Goal: Task Accomplishment & Management: Complete application form

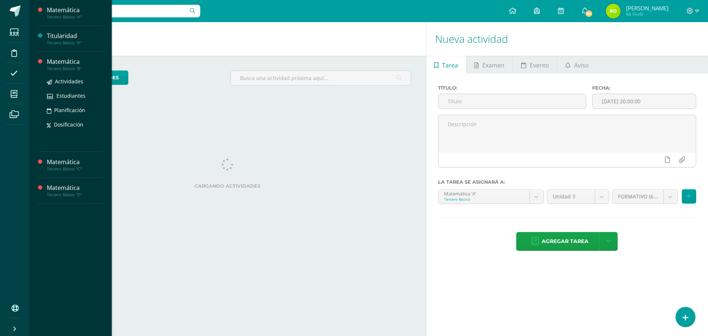
click at [63, 63] on div "Matemática" at bounding box center [75, 61] width 56 height 8
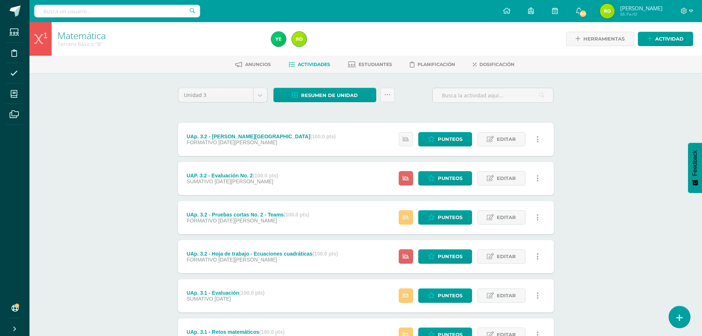
click at [681, 313] on link at bounding box center [679, 316] width 21 height 21
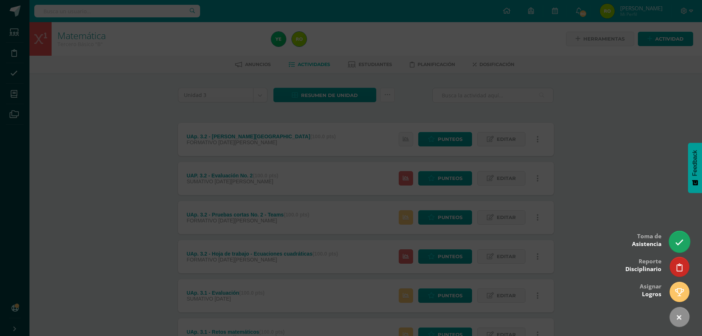
click at [680, 239] on icon at bounding box center [679, 242] width 8 height 8
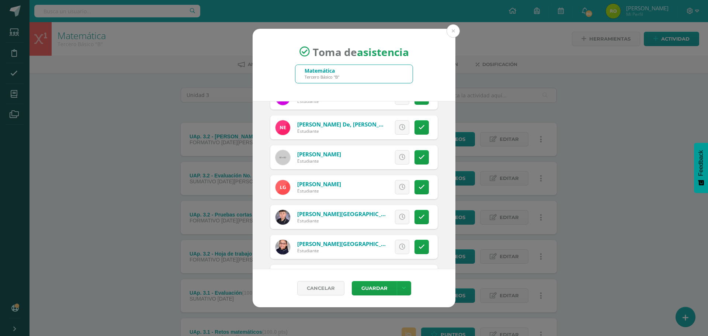
scroll to position [258, 0]
click at [418, 160] on icon at bounding box center [421, 157] width 6 height 6
click at [382, 290] on button "Guardar" at bounding box center [374, 288] width 45 height 14
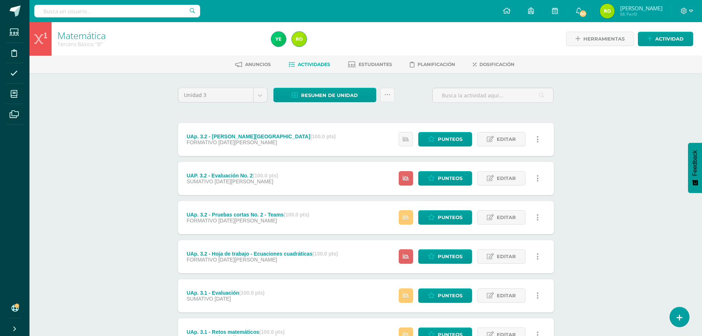
click at [112, 217] on div "Matemática Tercero Básico "B" Herramientas Detalle de asistencias Actividad Anu…" at bounding box center [365, 250] width 673 height 456
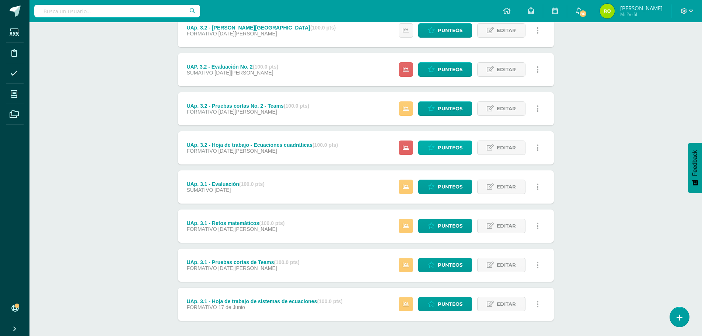
scroll to position [111, 0]
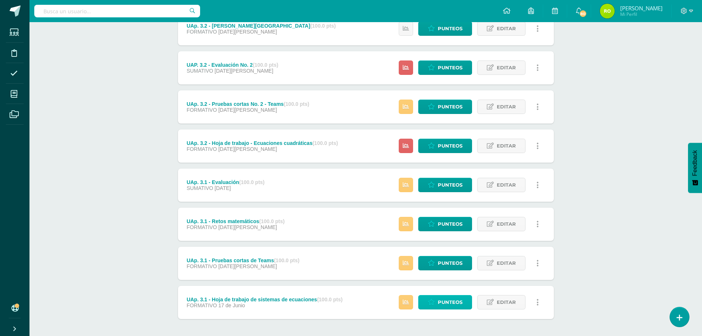
click at [448, 299] on span "Punteos" at bounding box center [450, 302] width 25 height 14
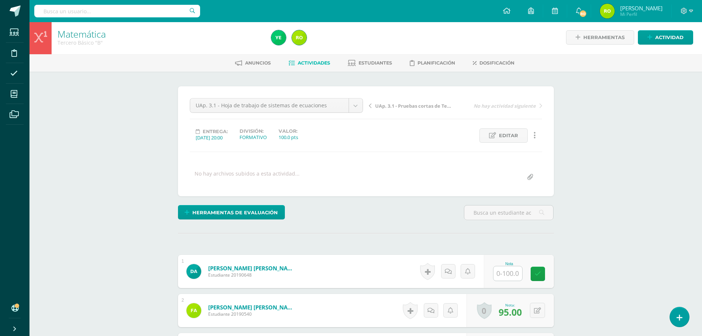
scroll to position [2, 0]
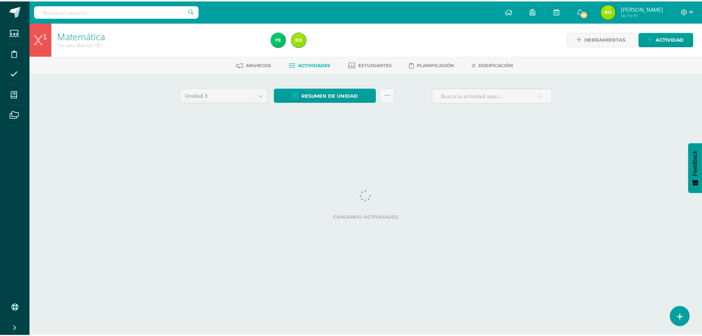
scroll to position [0, 3]
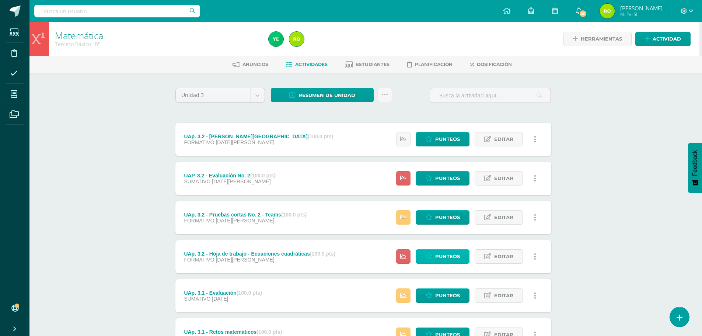
click at [450, 256] on span "Punteos" at bounding box center [447, 256] width 25 height 14
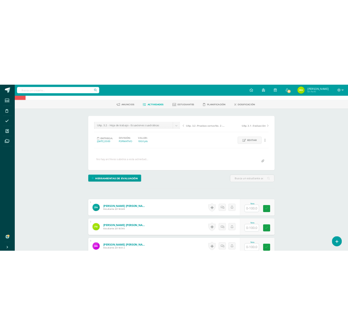
scroll to position [25, 0]
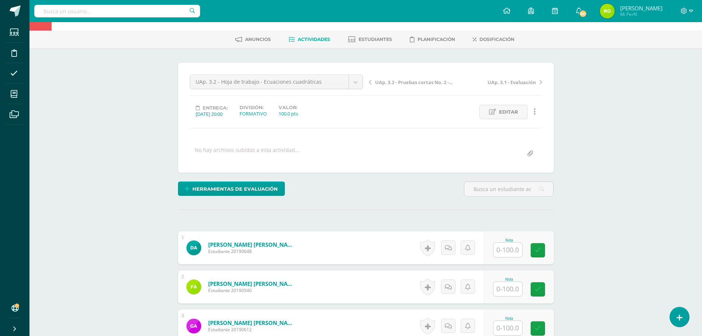
click at [509, 252] on input "text" at bounding box center [507, 249] width 29 height 14
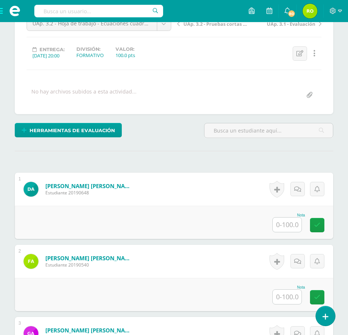
scroll to position [99, 0]
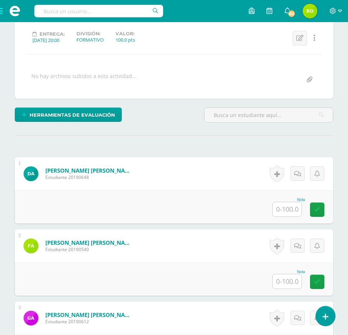
click at [292, 207] on input "text" at bounding box center [286, 209] width 29 height 14
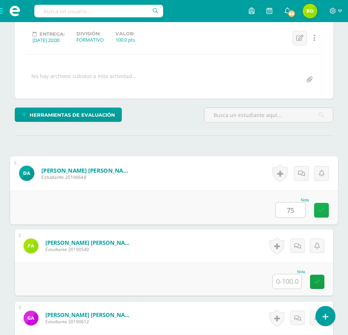
type input "75"
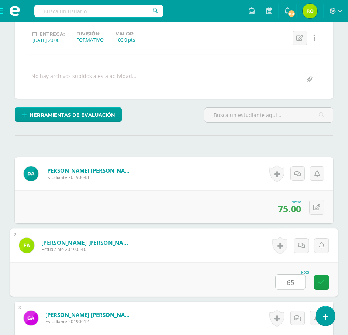
type input "65"
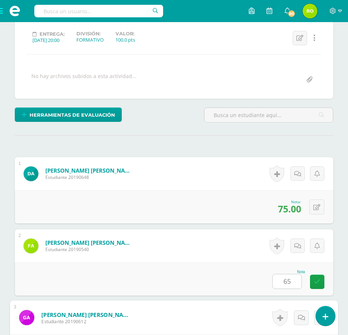
scroll to position [285, 0]
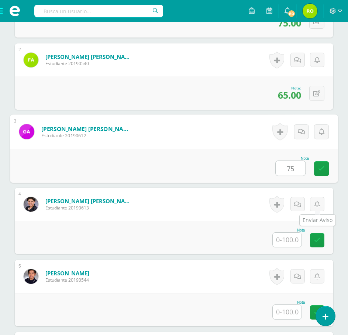
type input "75"
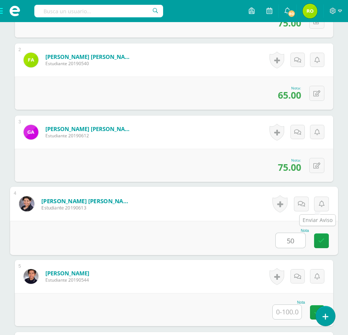
type input "50"
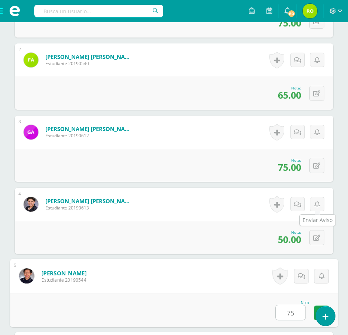
type input "75"
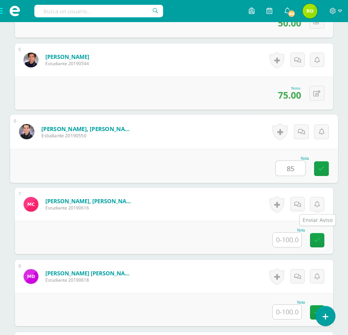
type input "85"
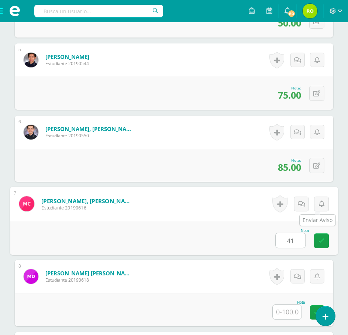
type input "41"
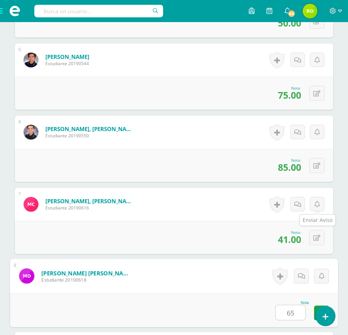
type input "65"
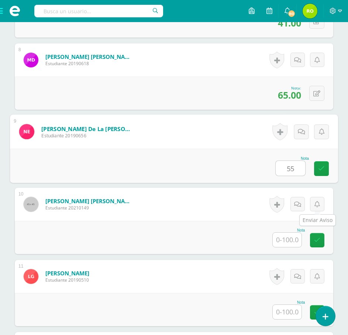
type input "55"
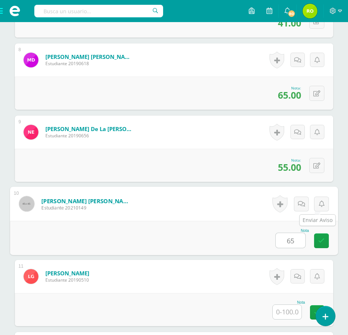
type input "65"
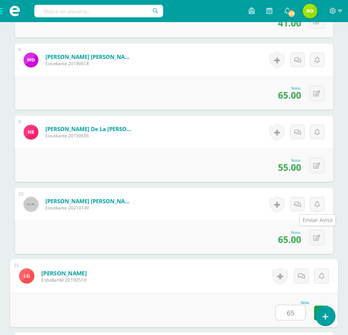
type input "65"
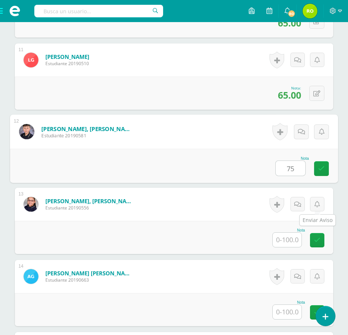
type input "75"
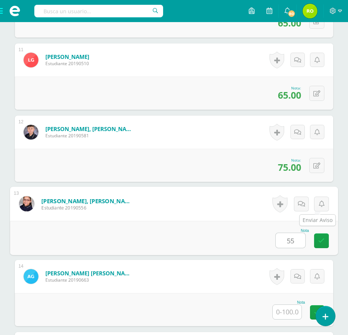
type input "55"
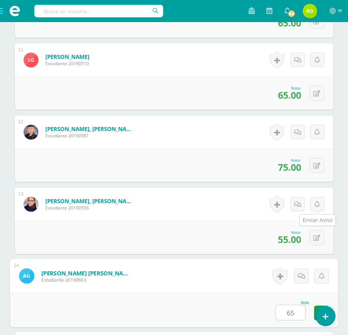
type input "65"
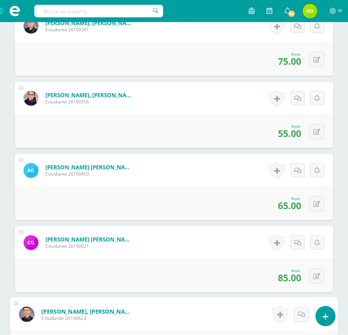
scroll to position [1078, 0]
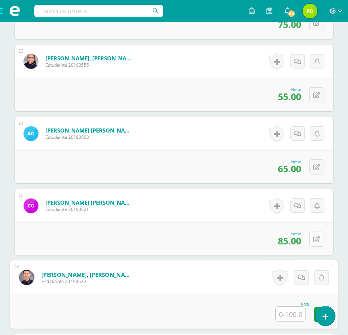
click at [316, 241] on icon at bounding box center [316, 240] width 7 height 6
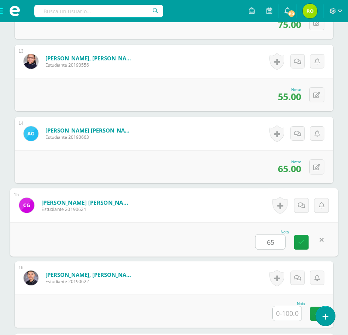
type input "65"
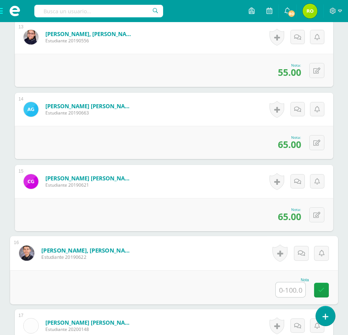
scroll to position [1152, 0]
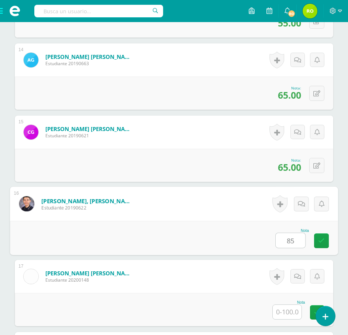
type input "85"
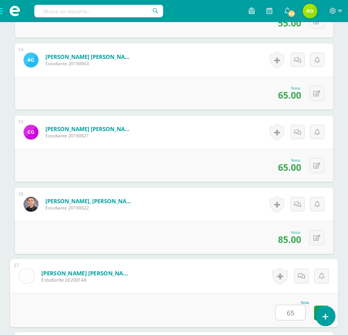
type input "65"
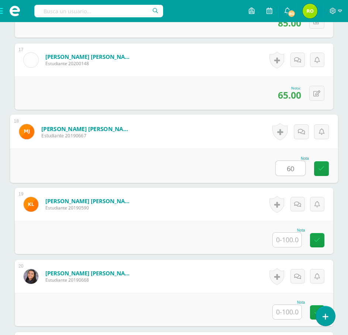
type input "60"
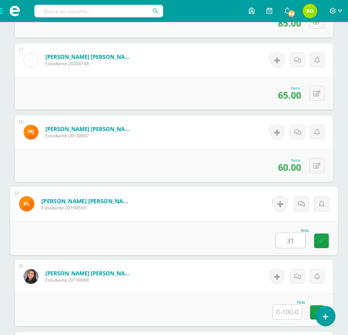
type input "31"
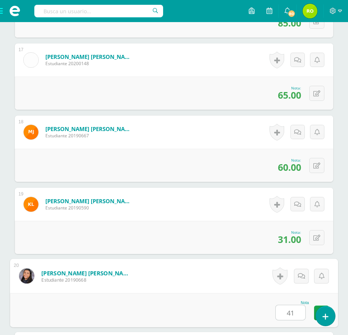
type input "41"
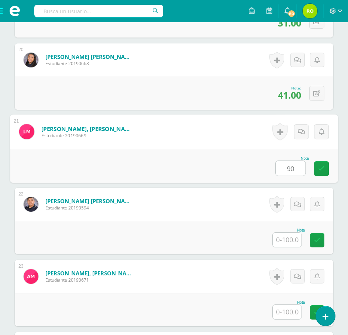
type input "90"
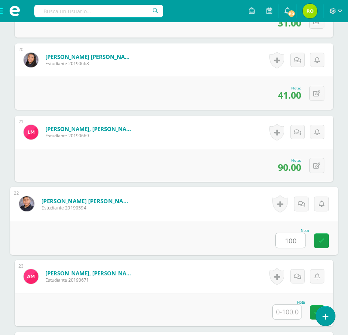
type input "100"
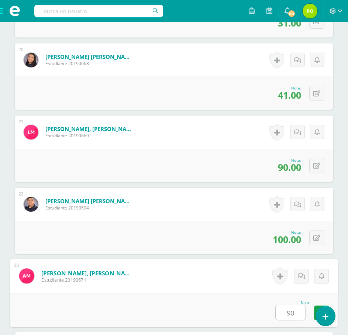
type input "90"
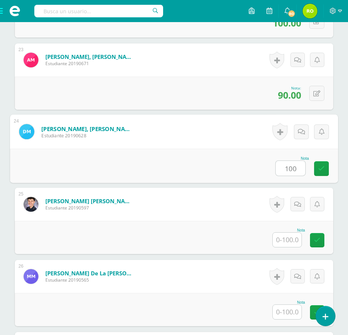
type input "100"
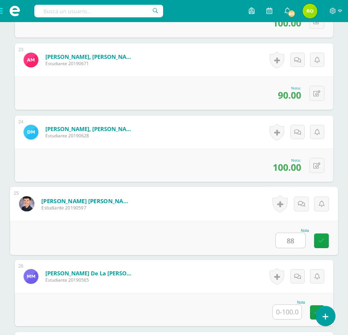
type input "88"
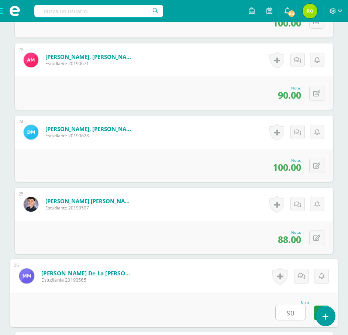
type input "90"
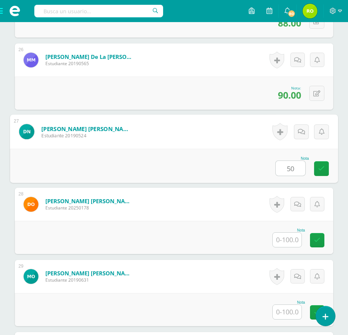
type input "50"
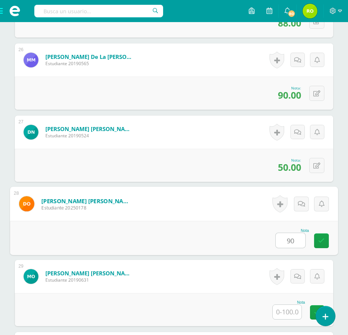
type input "90"
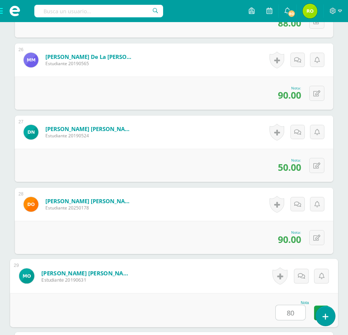
type input "80"
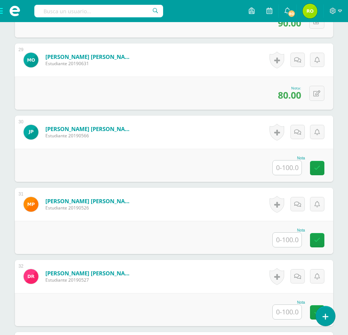
click at [286, 165] on input "text" at bounding box center [286, 168] width 29 height 14
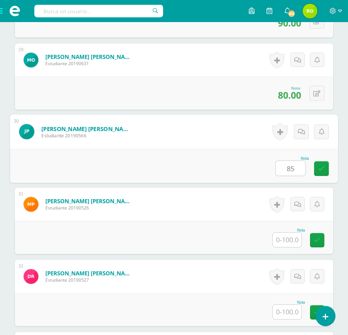
type input "85"
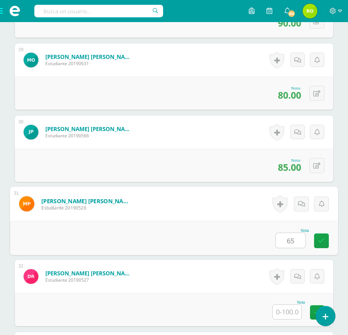
type input "65"
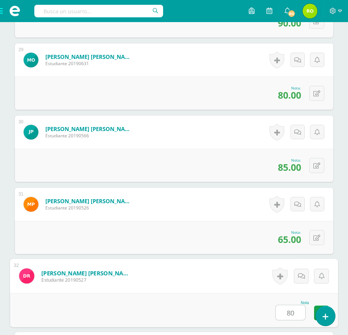
type input "80"
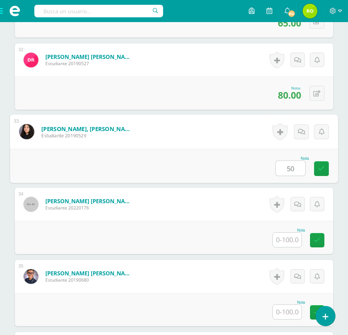
type input "50"
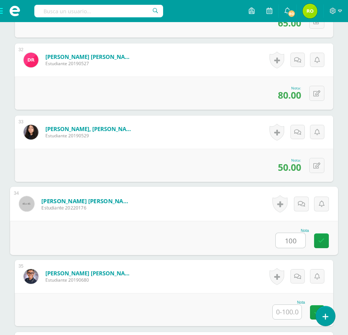
type input "100"
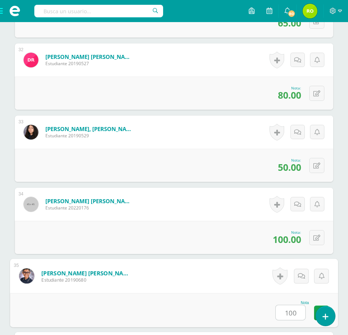
type input "100"
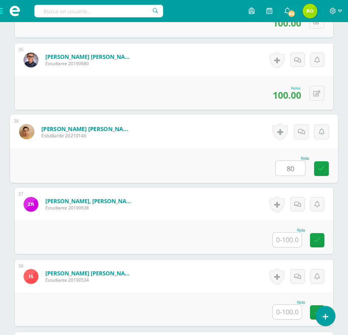
type input "80"
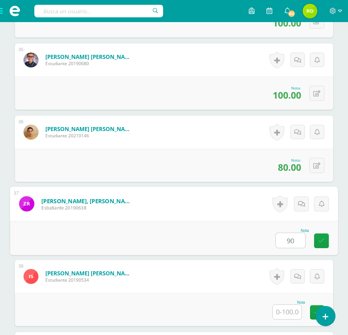
type input "90"
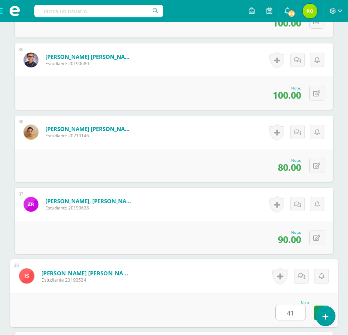
type input "41"
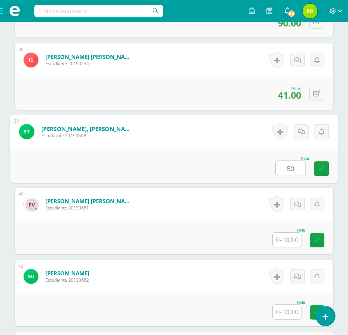
type input "50"
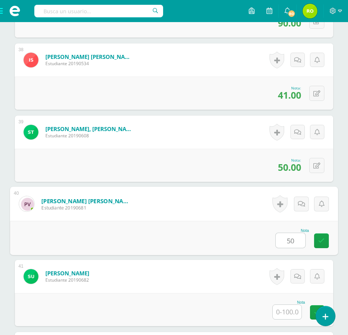
type input "50"
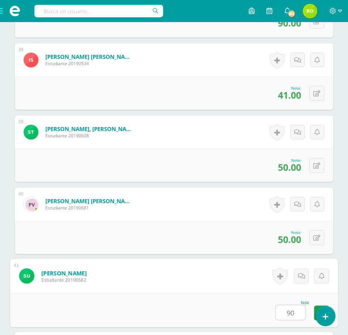
type input "90"
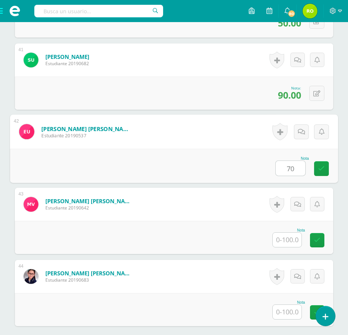
type input "70"
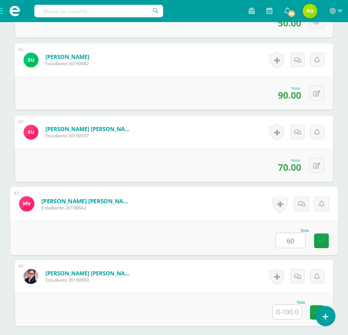
type input "60"
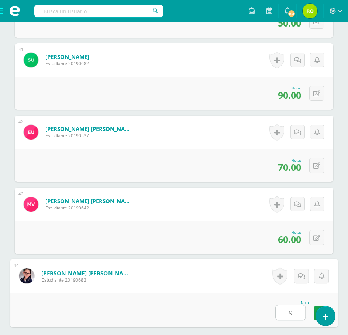
type input "90"
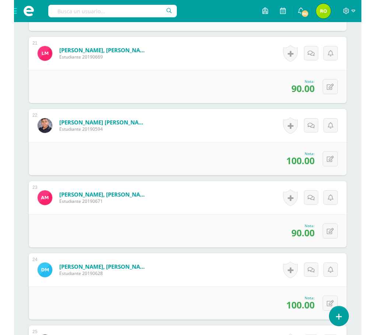
scroll to position [1407, 0]
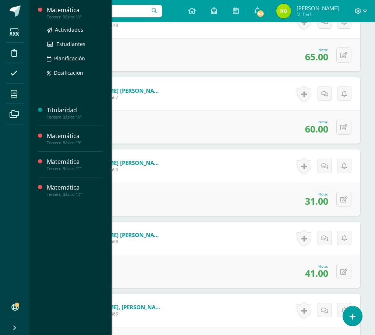
click at [57, 16] on div "Tercero Básico "A"" at bounding box center [75, 16] width 56 height 5
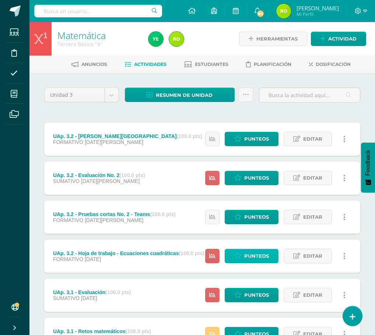
click at [262, 256] on span "Punteos" at bounding box center [256, 256] width 25 height 14
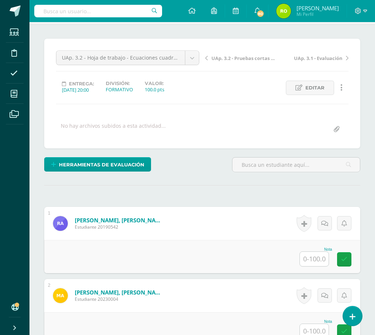
scroll to position [68, 0]
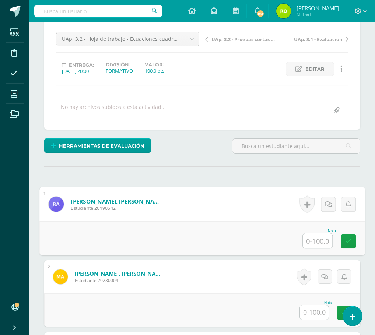
click at [318, 242] on input "text" at bounding box center [317, 241] width 29 height 15
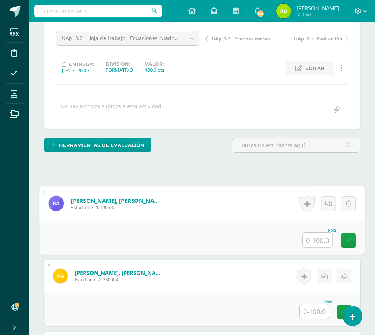
click at [317, 305] on input "text" at bounding box center [314, 312] width 29 height 14
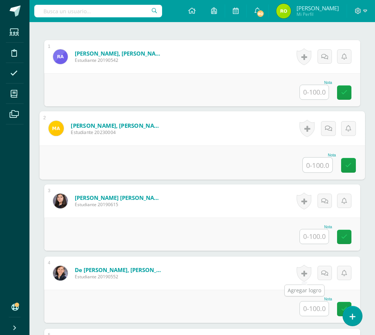
scroll to position [216, 0]
type input "100"
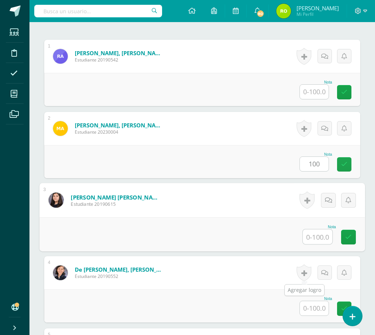
scroll to position [217, 0]
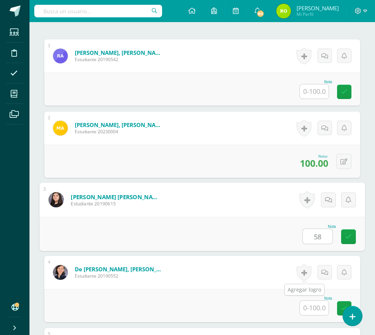
type input "58"
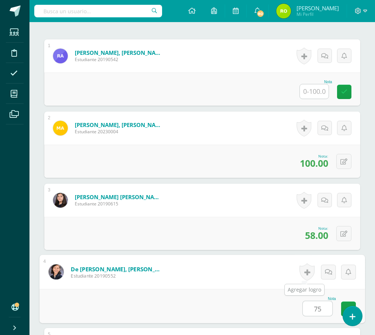
type input "75"
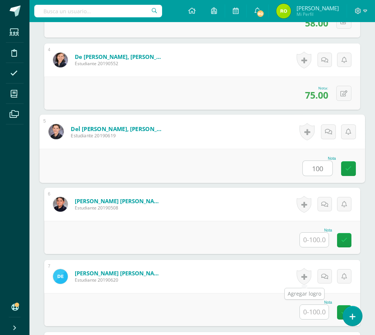
type input "100"
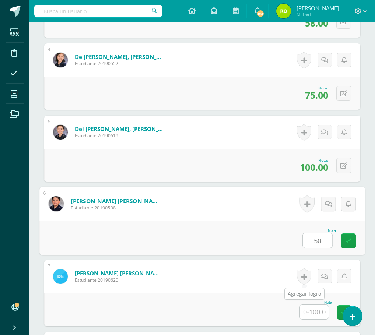
type input "50"
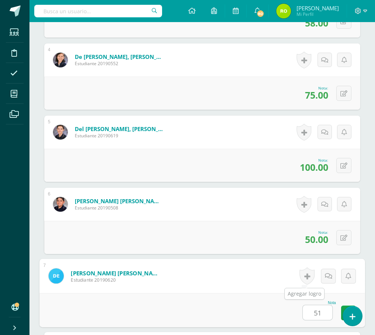
type input "51"
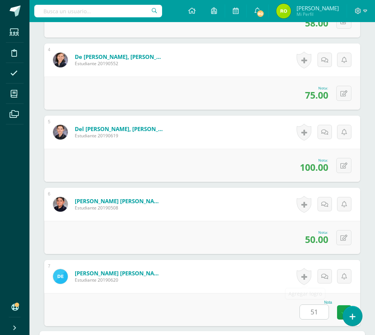
scroll to position [646, 0]
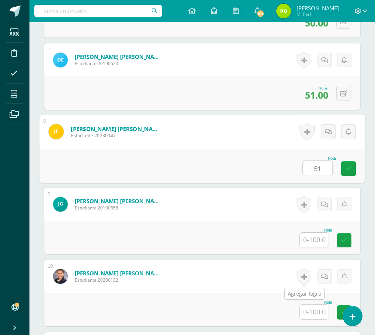
type input "51"
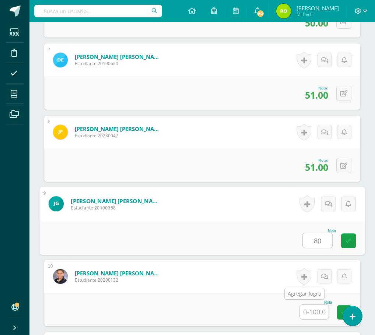
type input "80"
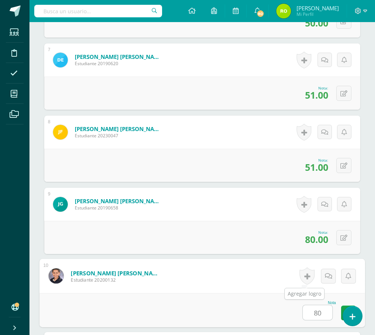
type input "80"
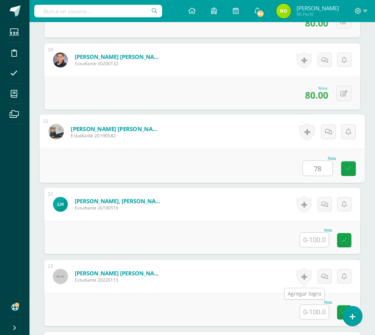
type input "78"
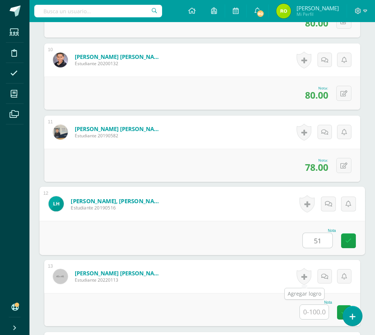
type input "51"
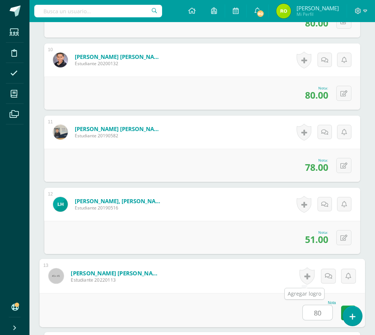
type input "80"
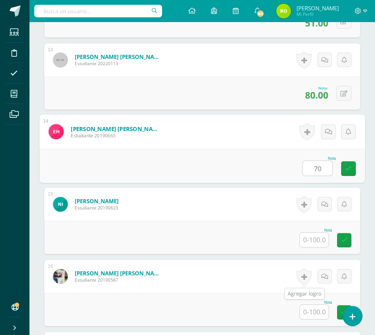
type input "70"
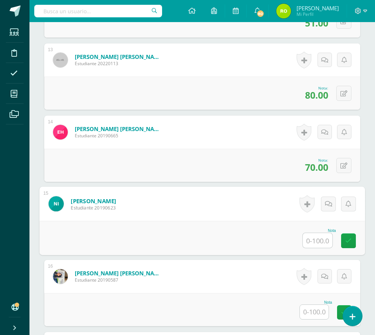
click at [316, 313] on input "text" at bounding box center [314, 312] width 29 height 14
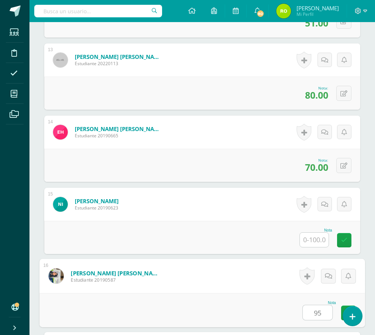
type input "95"
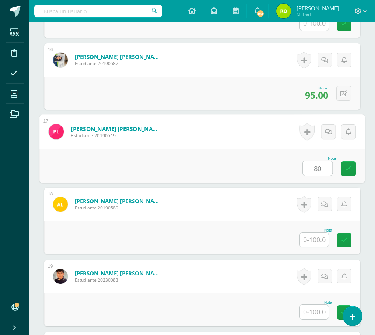
type input "80"
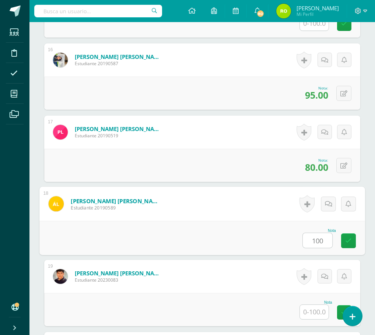
type input "100"
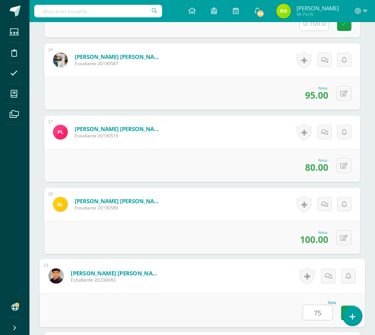
type input "75"
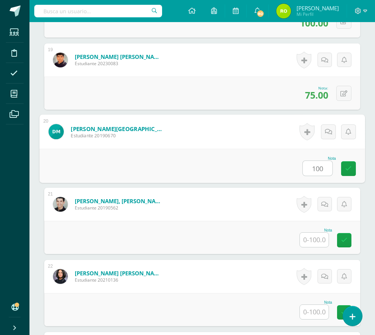
type input "100"
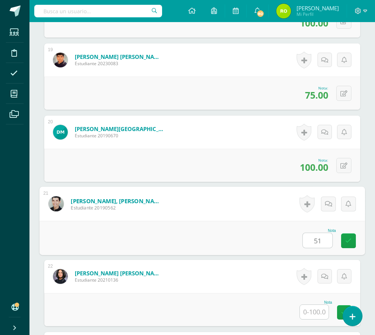
type input "51"
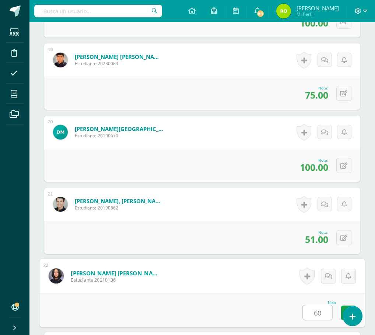
type input "60"
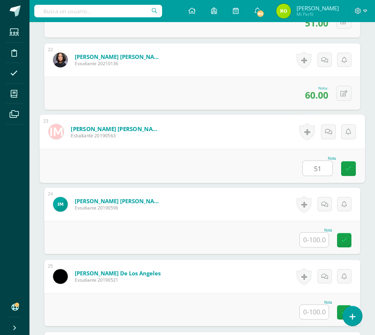
type input "51"
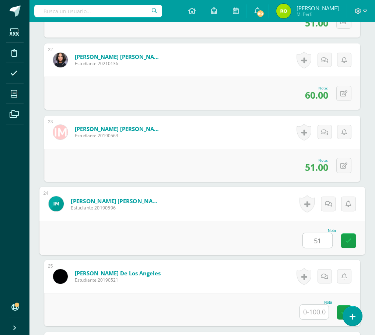
type input "51"
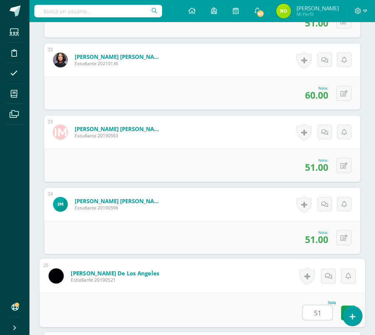
type input "51"
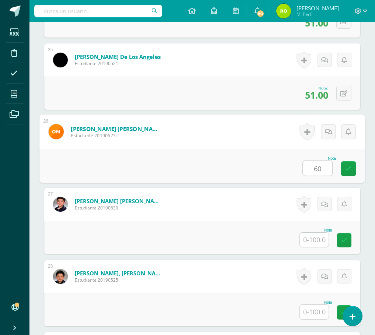
type input "60"
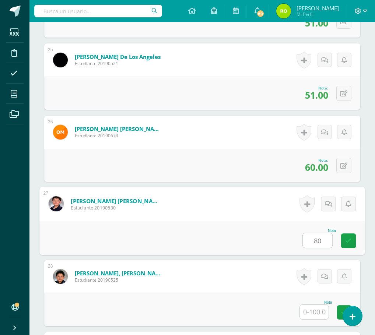
type input "80"
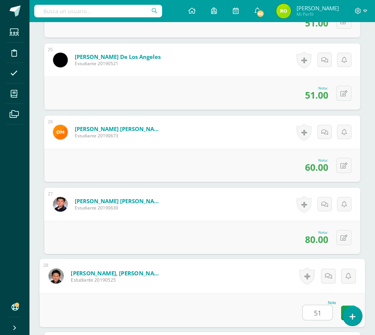
type input "51"
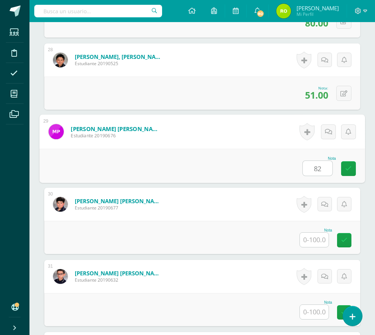
type input "82"
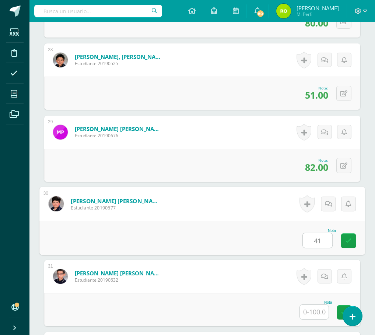
type input "41"
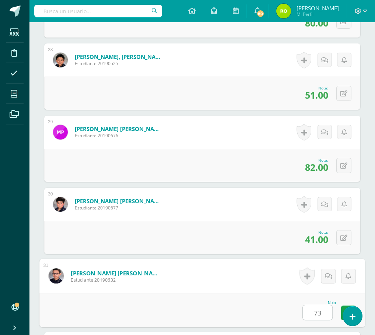
type input "73"
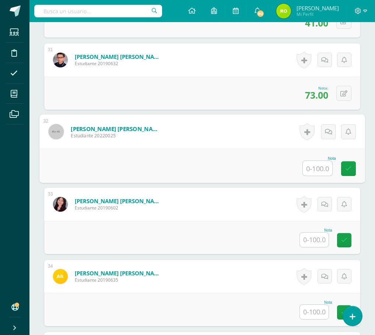
click at [309, 242] on input "text" at bounding box center [314, 240] width 29 height 14
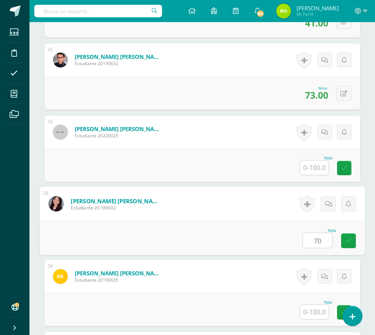
type input "70"
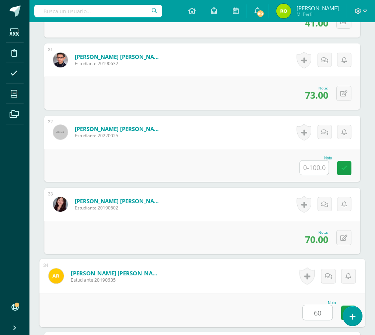
type input "60"
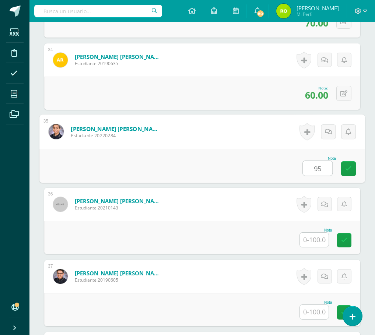
type input "95"
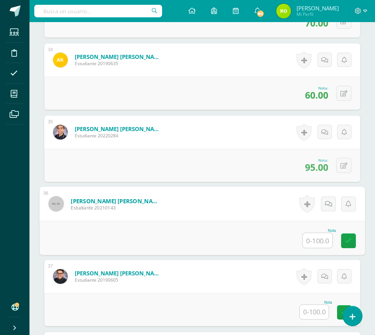
type input "4"
type input "70"
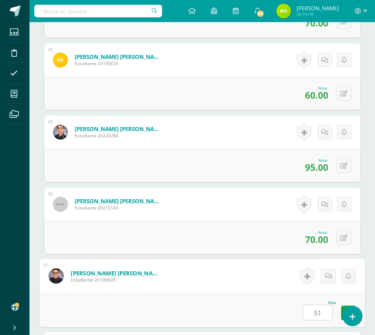
type input "51"
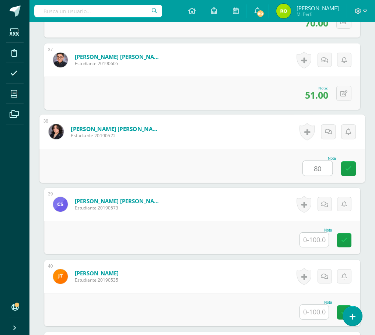
type input "80"
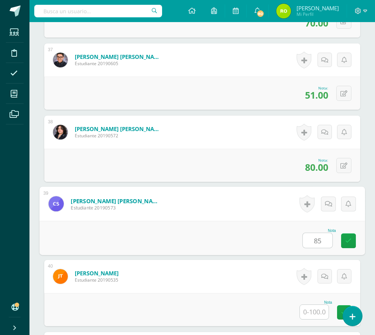
type input "85"
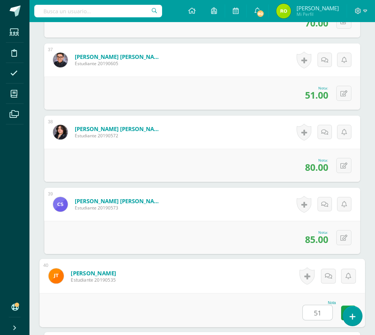
type input "51"
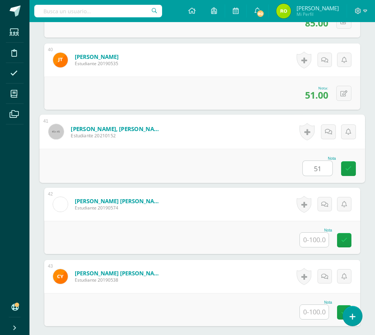
type input "51"
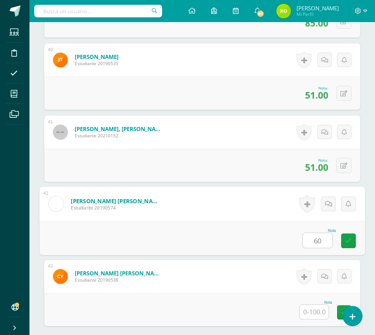
type input "60"
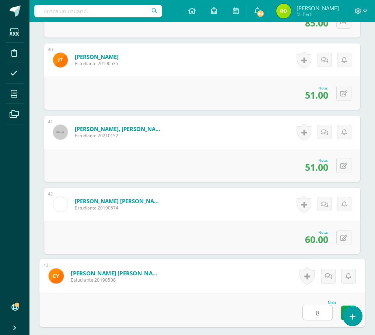
type input "80"
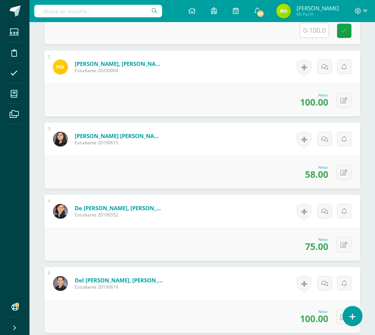
scroll to position [192, 0]
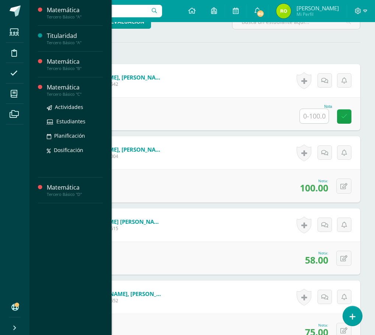
click at [81, 93] on div "Tercero Básico "C"" at bounding box center [75, 94] width 56 height 5
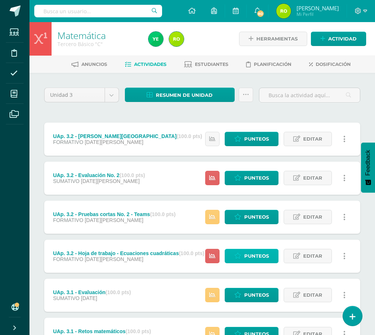
click at [255, 258] on span "Punteos" at bounding box center [256, 256] width 25 height 14
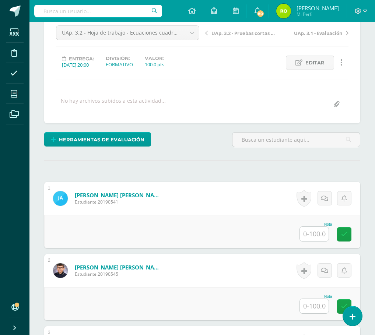
scroll to position [76, 0]
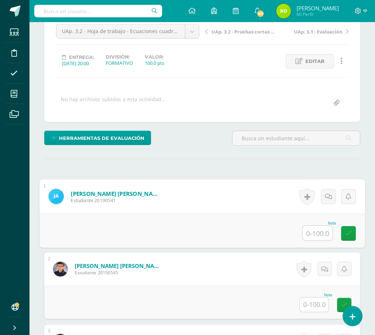
click at [321, 234] on input "text" at bounding box center [317, 233] width 29 height 15
type input "1"
type input "100"
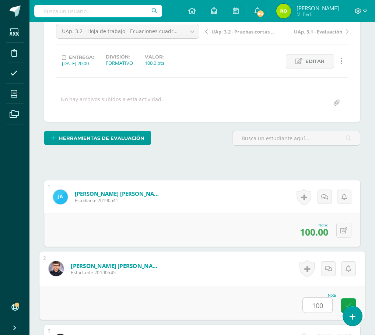
type input "100"
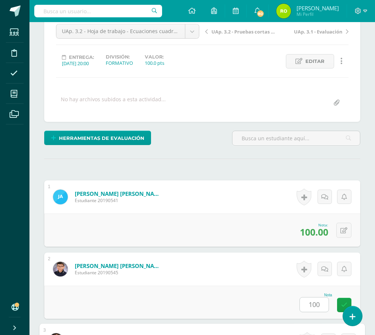
scroll to position [285, 0]
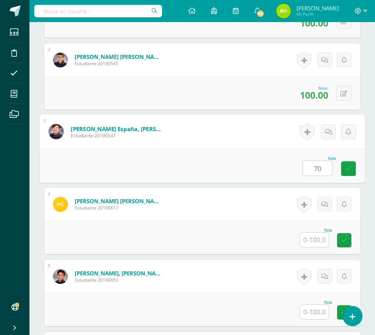
type input "70"
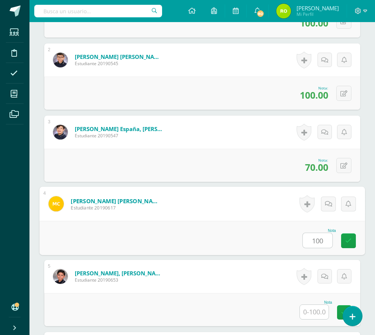
type input "100"
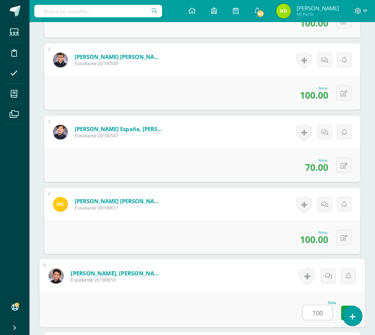
type input "100"
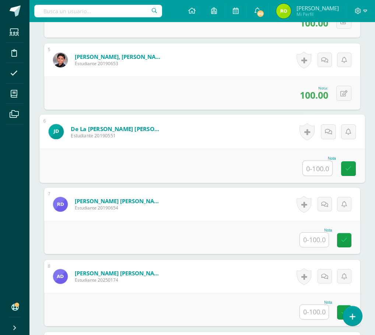
click at [311, 239] on input "text" at bounding box center [314, 240] width 29 height 14
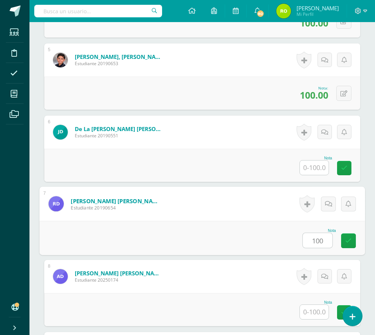
type input "100"
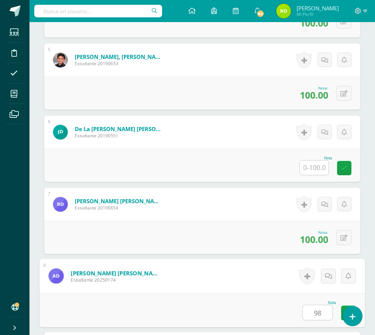
type input "98"
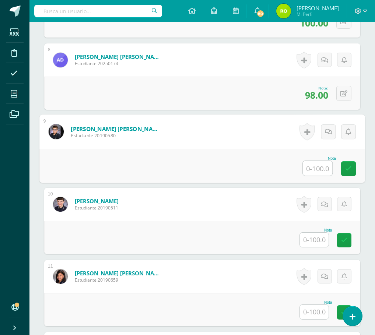
click at [316, 238] on input "text" at bounding box center [314, 240] width 29 height 14
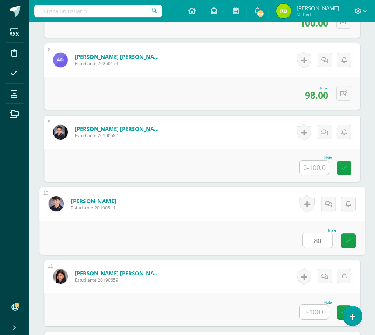
type input "80"
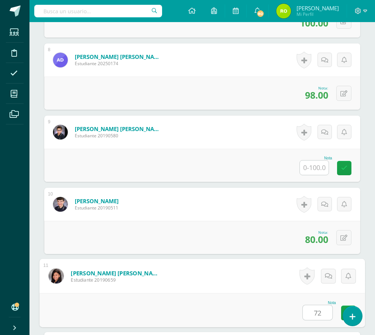
type input "72"
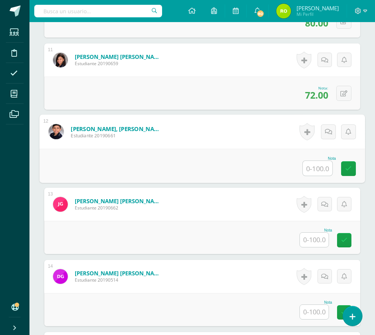
click at [324, 238] on input "text" at bounding box center [314, 240] width 29 height 14
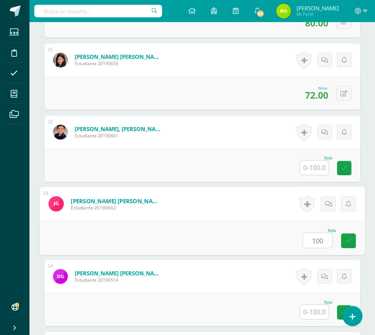
type input "100"
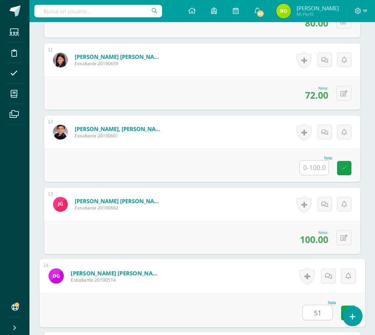
type input "51"
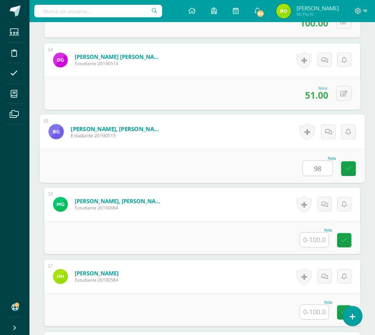
type input "98"
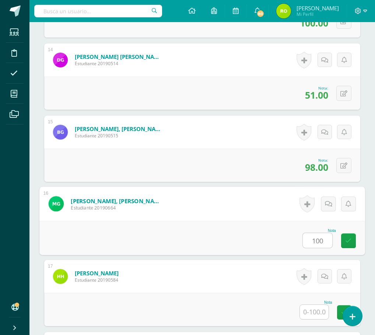
type input "100"
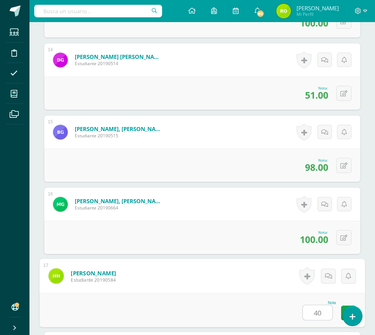
type input "40"
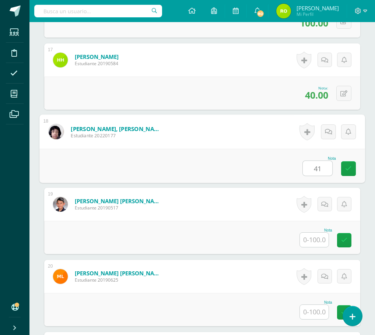
type input "41"
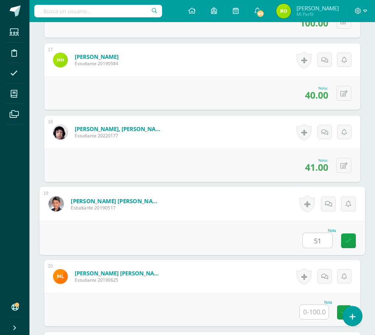
type input "51"
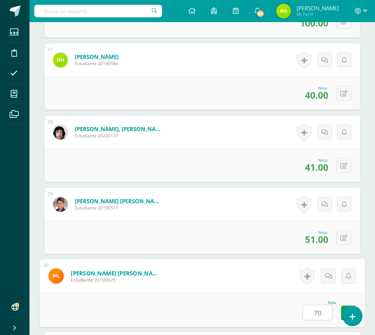
type input "70"
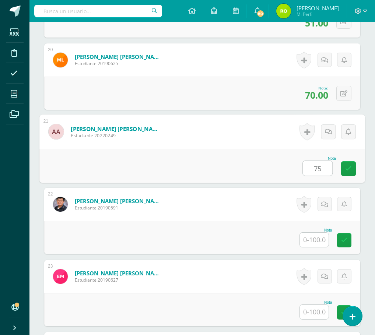
type input "75"
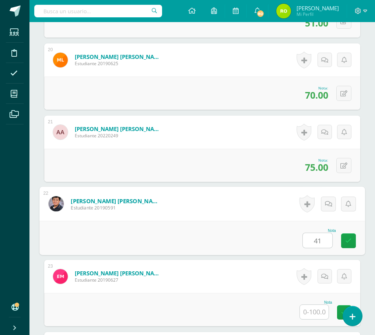
type input "41"
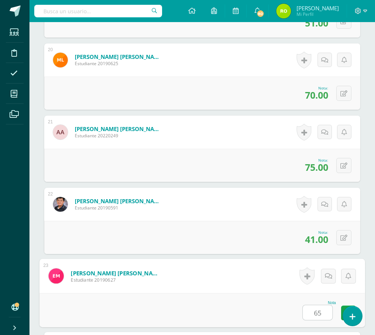
type input "65"
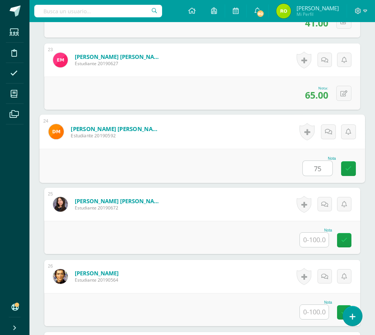
type input "75"
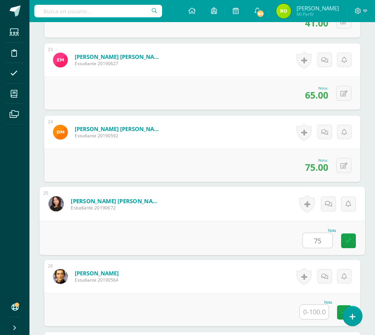
type input "75"
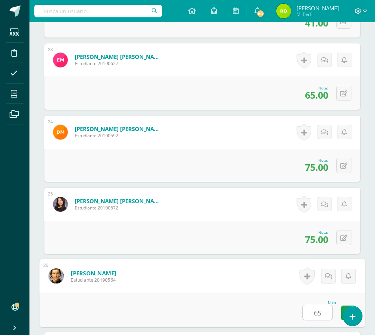
type input "65"
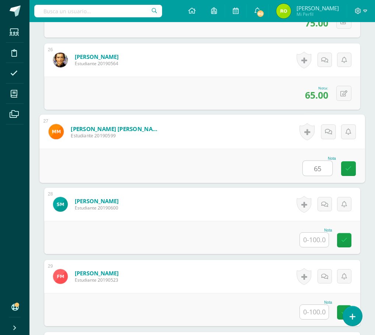
type input "65"
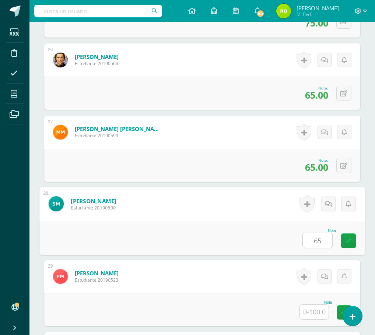
type input "65"
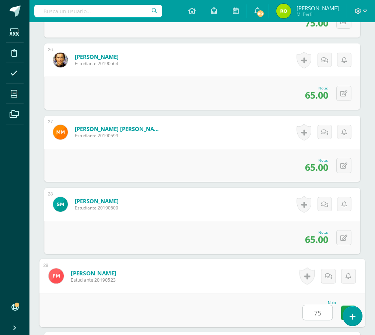
type input "75"
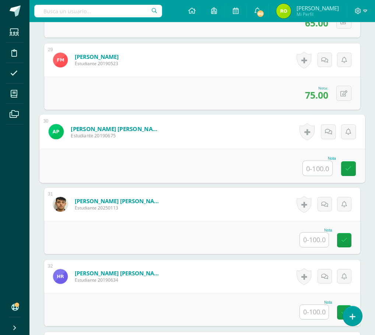
click at [324, 161] on input "text" at bounding box center [317, 168] width 29 height 15
type input "75"
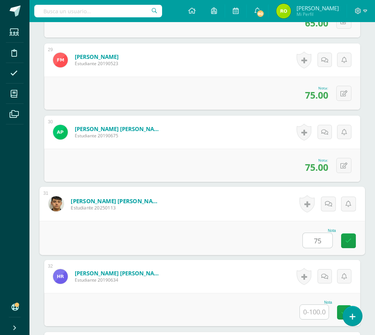
type input "75"
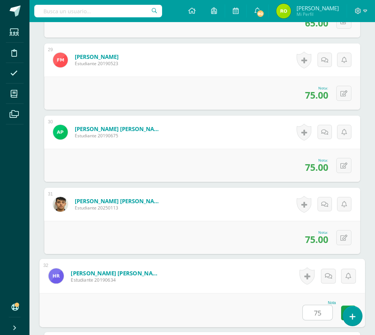
type input "75"
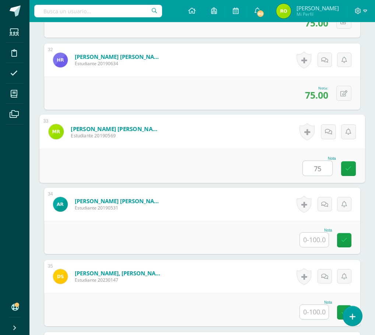
type input "75"
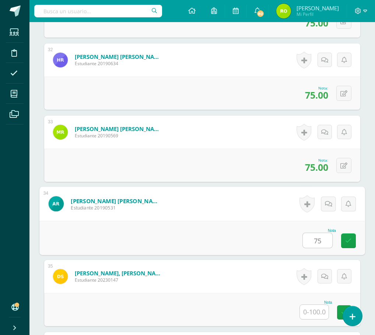
type input "75"
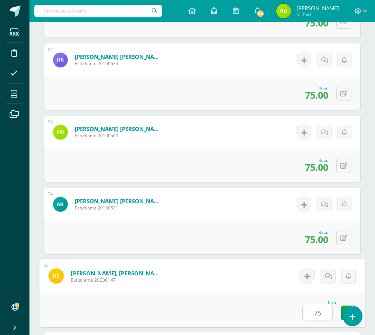
type input "75"
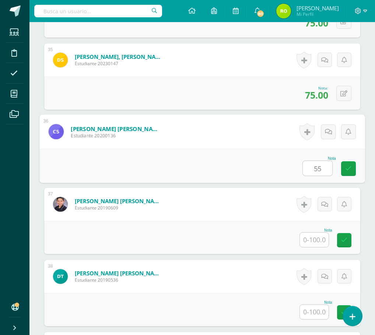
type input "55"
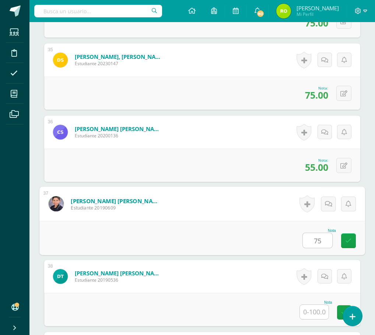
type input "75"
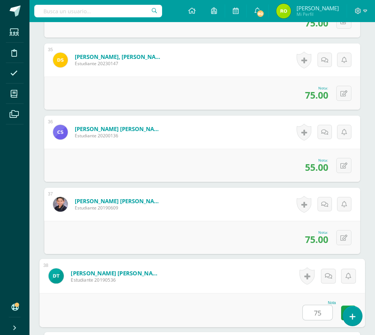
type input "75"
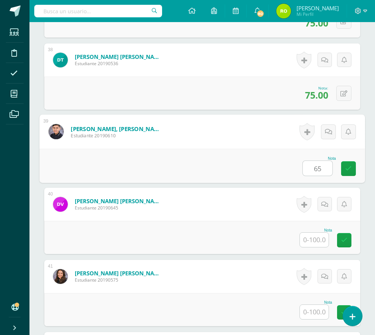
type input "65"
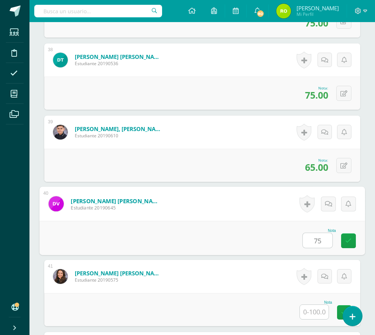
type input "75"
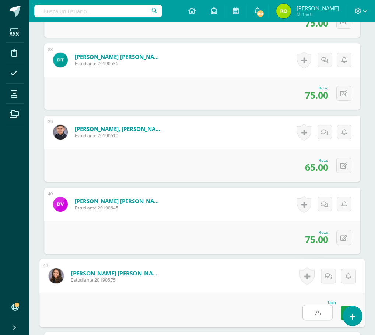
type input "75"
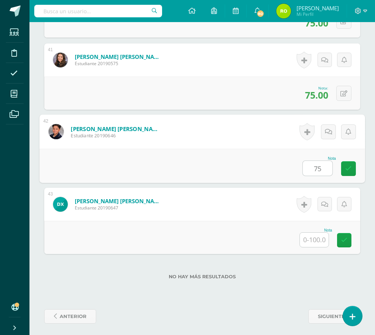
type input "75"
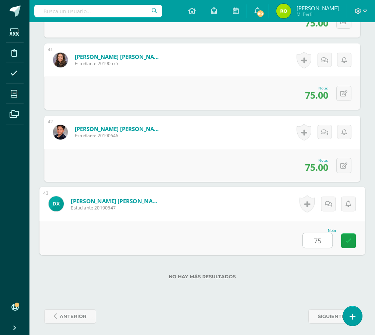
type input "7"
type input "55"
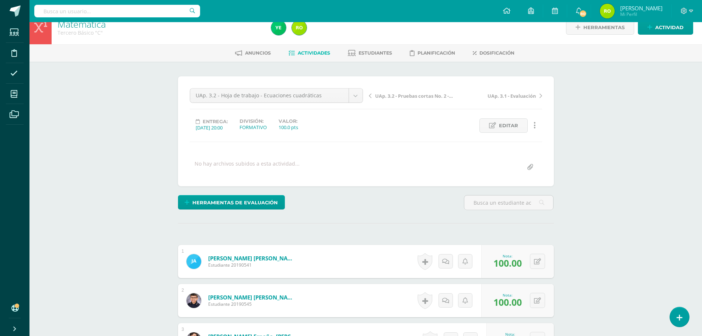
scroll to position [0, 0]
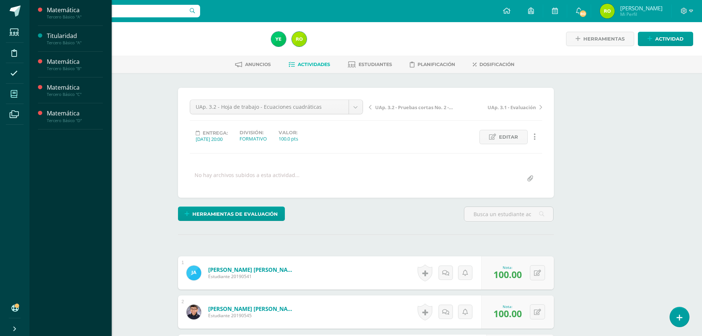
click at [13, 97] on icon at bounding box center [14, 93] width 7 height 7
click at [82, 120] on div "Tercero Básico "D"" at bounding box center [75, 120] width 56 height 5
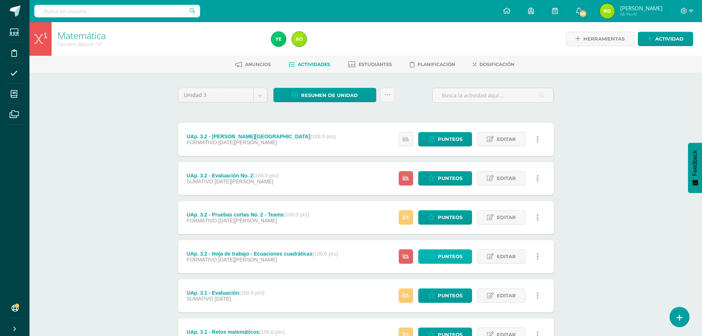
click at [450, 253] on span "Punteos" at bounding box center [450, 256] width 25 height 14
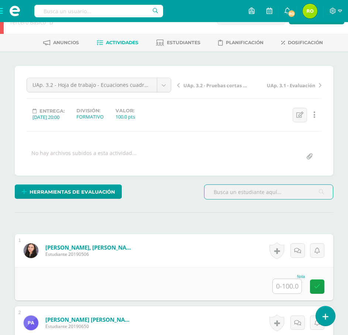
scroll to position [39, 0]
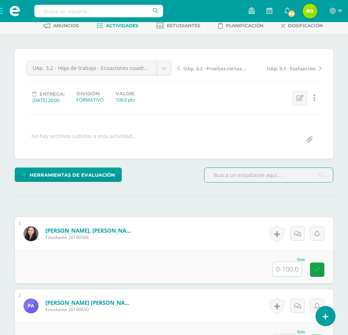
click at [286, 265] on input "text" at bounding box center [286, 269] width 29 height 14
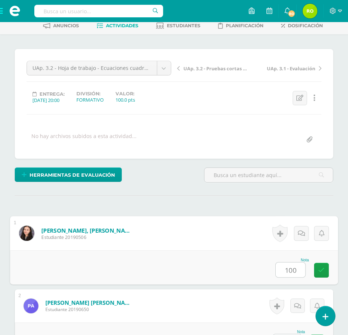
type input "100"
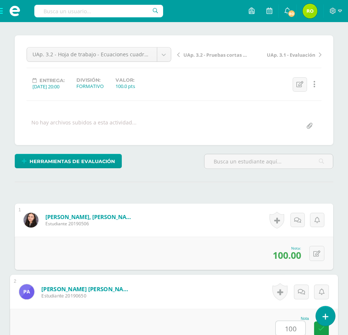
type input "100"
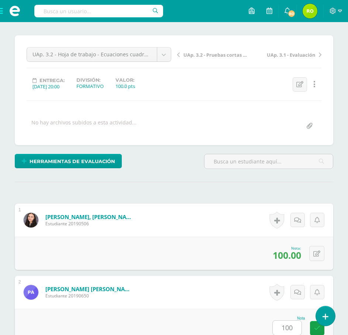
scroll to position [285, 0]
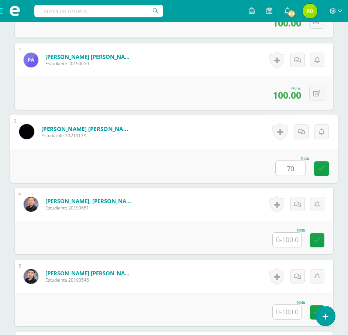
type input "70"
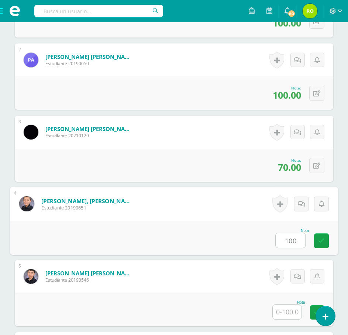
type input "100"
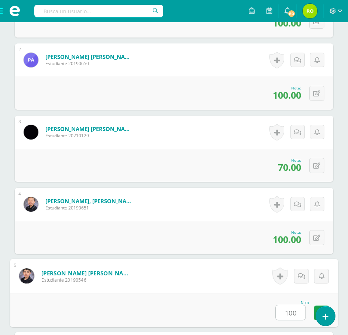
type input "100"
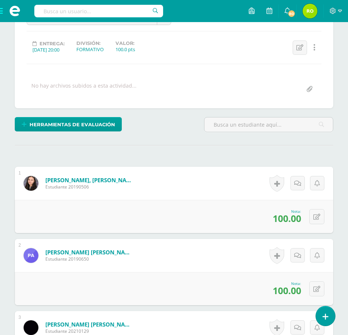
scroll to position [96, 0]
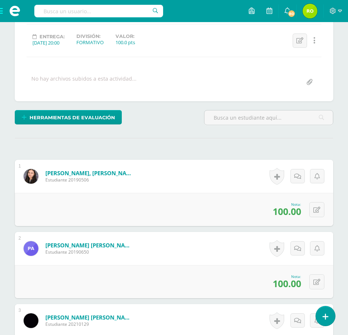
click at [280, 209] on span "100.00" at bounding box center [286, 211] width 28 height 13
click at [288, 210] on span "100.00" at bounding box center [286, 211] width 28 height 13
click at [289, 213] on span "100.00" at bounding box center [286, 211] width 28 height 13
click at [317, 210] on icon at bounding box center [316, 210] width 7 height 6
click at [244, 215] on div "Nota 100.00" at bounding box center [174, 209] width 318 height 33
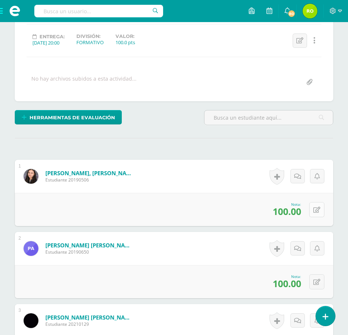
click at [315, 211] on button at bounding box center [316, 209] width 15 height 15
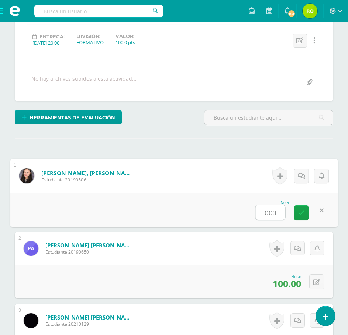
type input "000"
click at [182, 216] on div "Nota 000" at bounding box center [174, 210] width 328 height 34
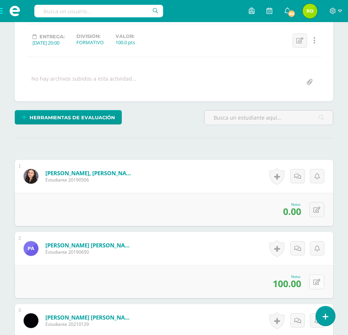
click at [315, 280] on button at bounding box center [316, 282] width 15 height 15
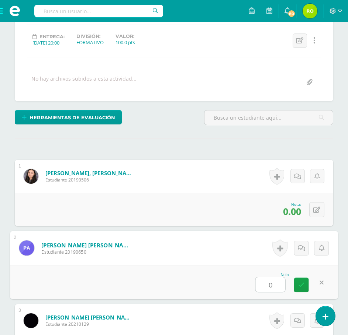
type input "00"
click at [297, 283] on link at bounding box center [301, 285] width 15 height 15
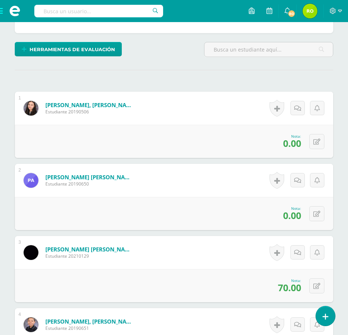
scroll to position [170, 0]
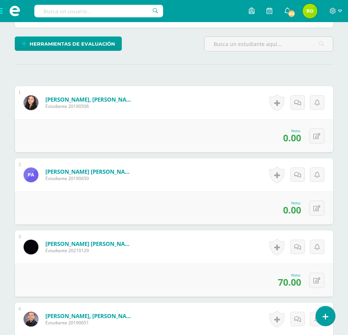
click at [297, 283] on span "70.00" at bounding box center [289, 282] width 23 height 13
click at [316, 282] on icon at bounding box center [316, 281] width 7 height 6
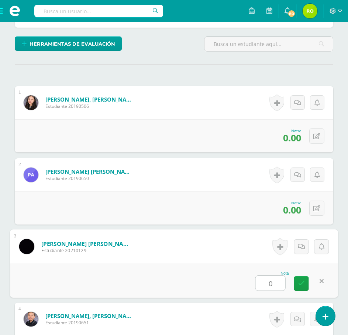
type input "00"
click at [301, 287] on icon at bounding box center [301, 283] width 7 height 6
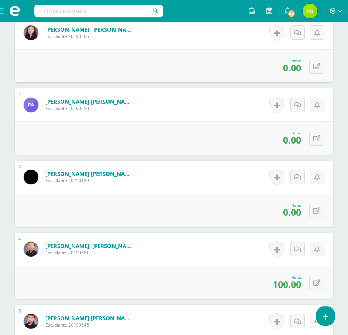
scroll to position [280, 0]
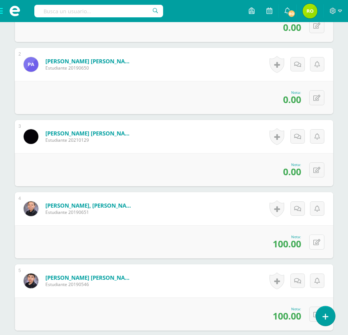
click at [314, 240] on button at bounding box center [316, 242] width 15 height 15
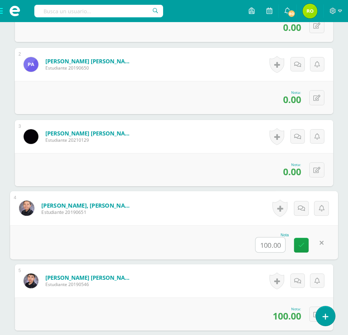
type input "0"
click at [301, 247] on icon at bounding box center [301, 245] width 7 height 6
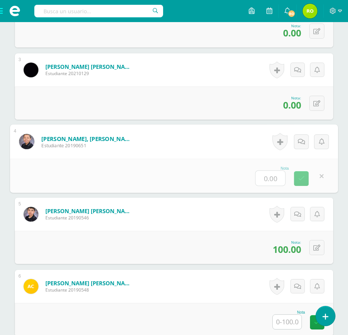
scroll to position [354, 0]
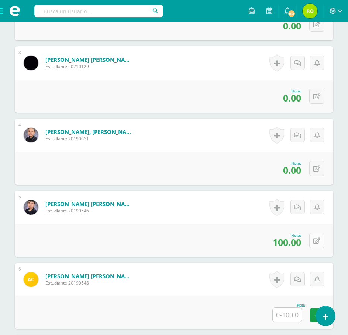
click at [315, 241] on button at bounding box center [316, 240] width 15 height 15
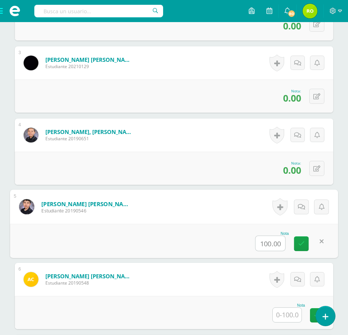
type input "0"
click at [298, 246] on icon at bounding box center [301, 244] width 7 height 6
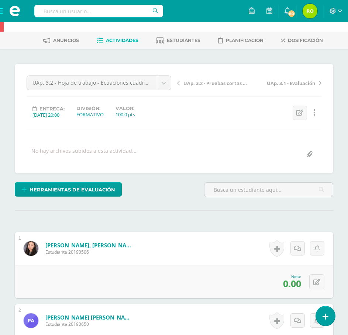
scroll to position [37, 0]
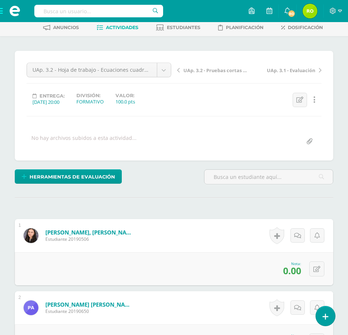
click at [290, 271] on span "0.00" at bounding box center [292, 271] width 18 height 13
click at [320, 268] on button at bounding box center [316, 269] width 15 height 15
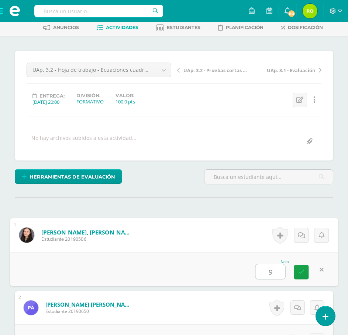
type input "95"
click at [301, 274] on icon at bounding box center [301, 272] width 7 height 6
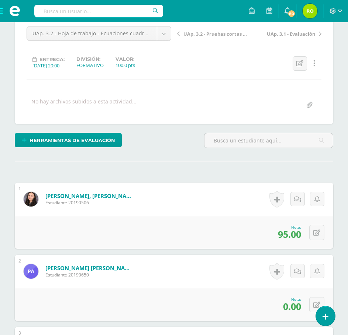
scroll to position [74, 0]
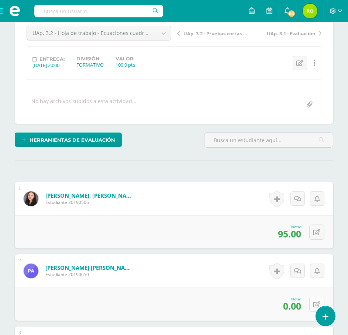
click at [315, 303] on button at bounding box center [316, 304] width 15 height 15
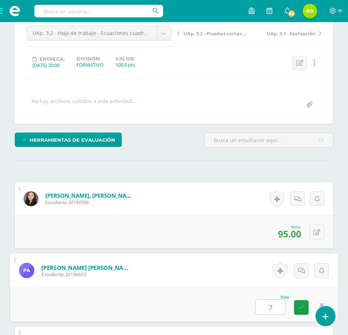
type input "70"
click at [298, 309] on icon at bounding box center [301, 307] width 7 height 6
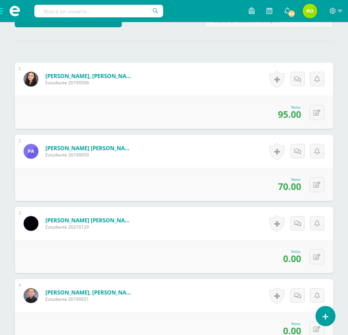
scroll to position [221, 0]
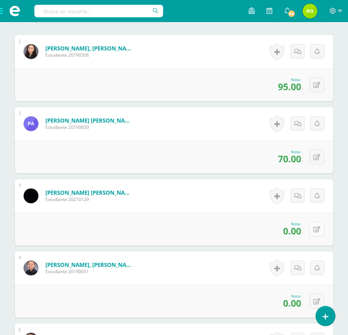
click at [321, 231] on button at bounding box center [316, 229] width 15 height 15
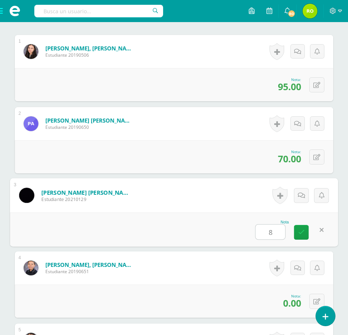
type input "80"
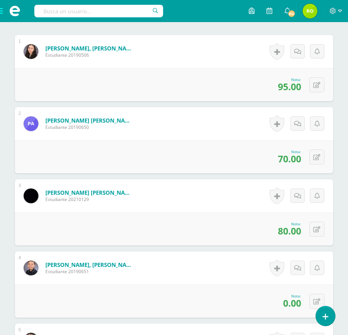
click at [289, 303] on span "0.00" at bounding box center [292, 303] width 18 height 13
click at [314, 304] on button at bounding box center [316, 301] width 15 height 15
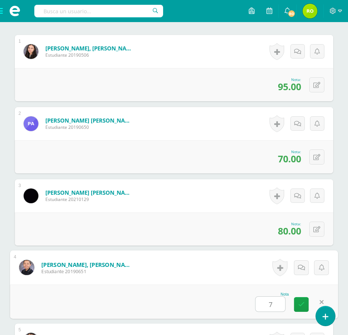
type input "70"
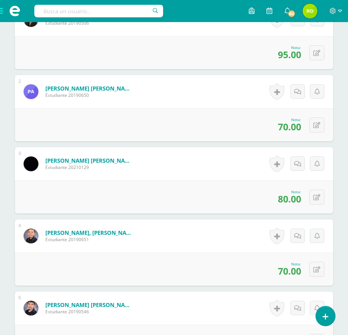
scroll to position [295, 0]
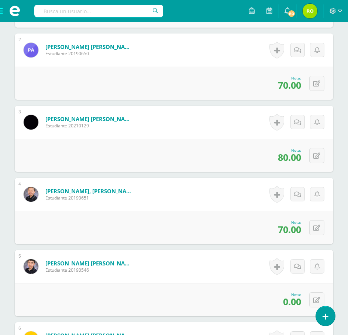
click at [288, 306] on span "0.00" at bounding box center [292, 302] width 18 height 13
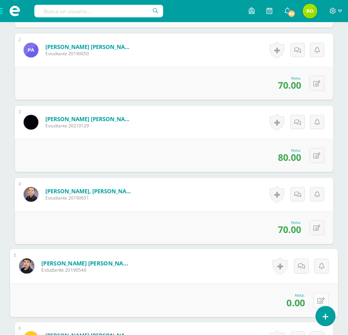
click at [315, 298] on button at bounding box center [320, 300] width 15 height 15
type input "70"
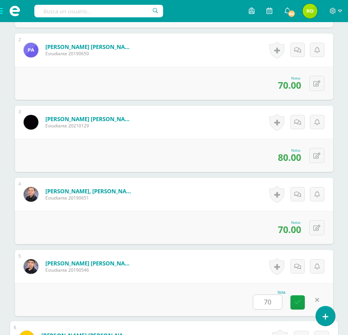
scroll to position [502, 0]
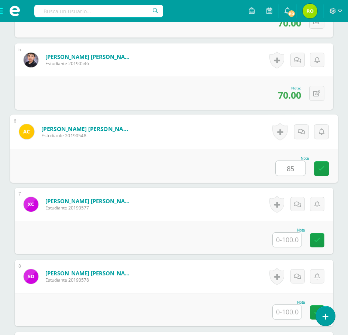
type input "85"
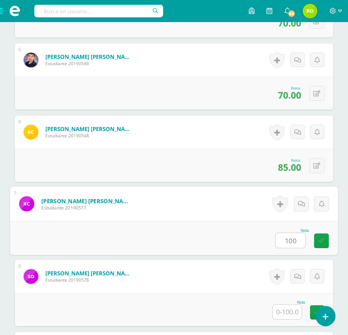
type input "100"
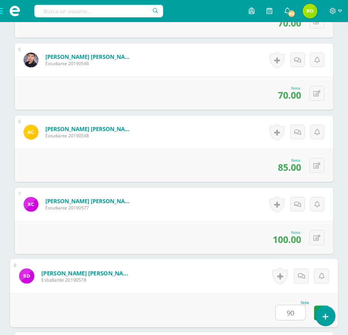
type input "90"
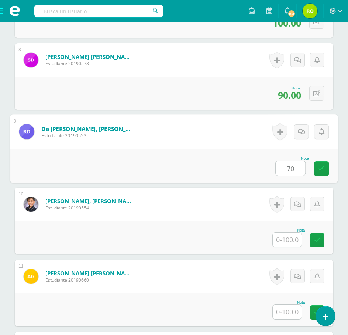
type input "70"
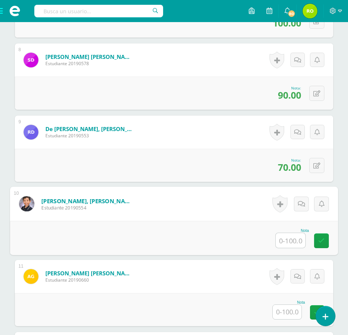
click at [288, 310] on input "text" at bounding box center [286, 312] width 29 height 14
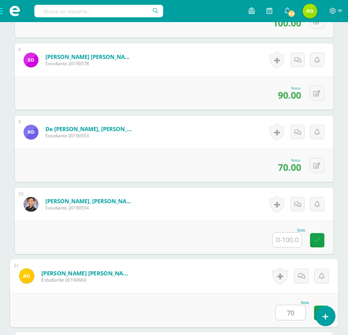
type input "70"
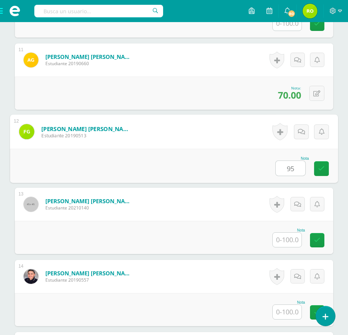
type input "95"
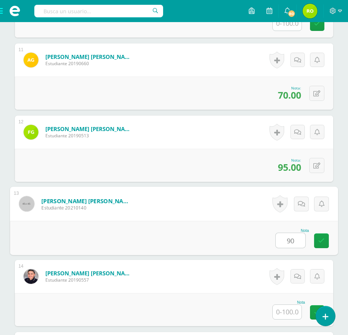
type input "90"
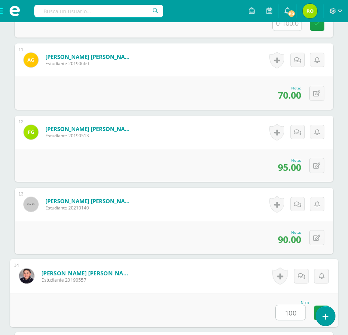
type input "100"
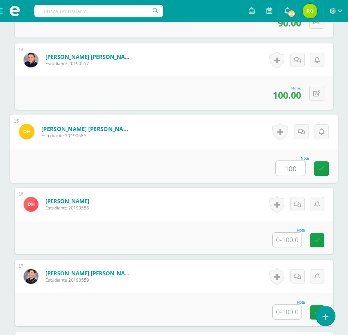
type input "100"
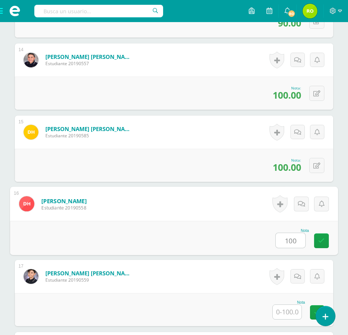
type input "100"
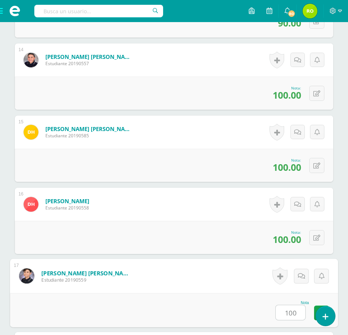
type input "100"
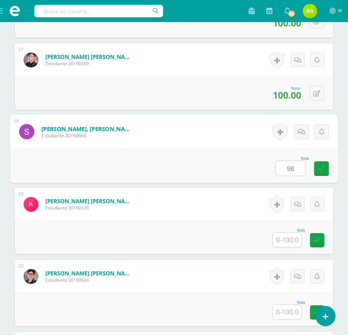
type input "98"
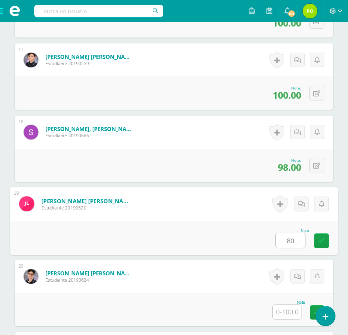
type input "80"
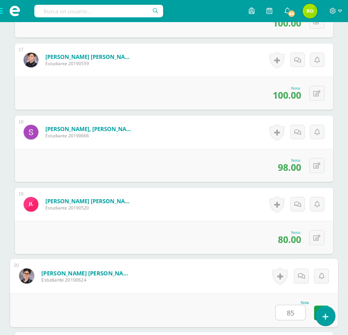
type input "85"
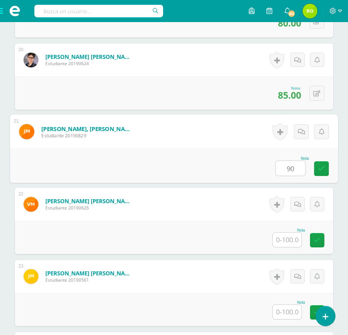
type input "90"
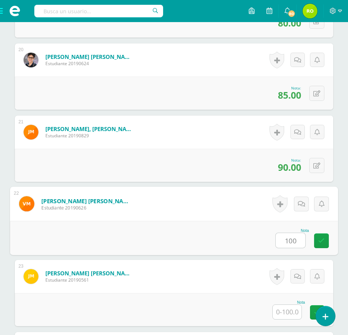
type input "100"
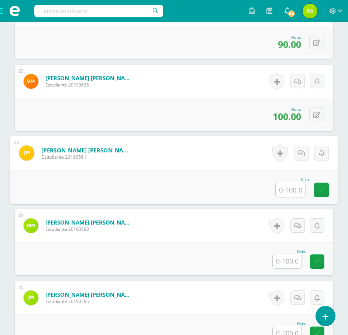
scroll to position [1732, 0]
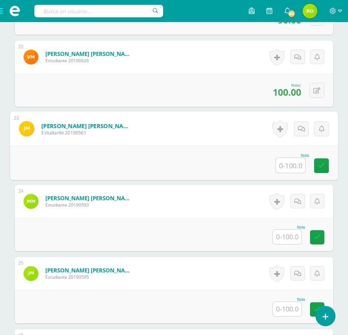
click at [297, 240] on input "text" at bounding box center [286, 237] width 29 height 14
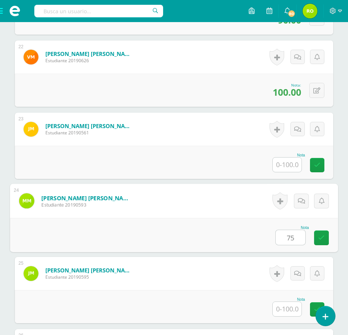
type input "75"
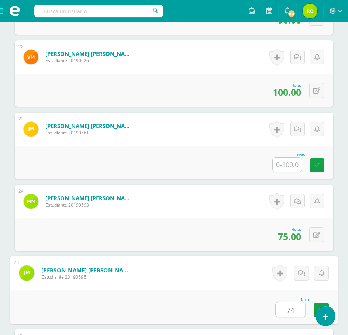
type input "74"
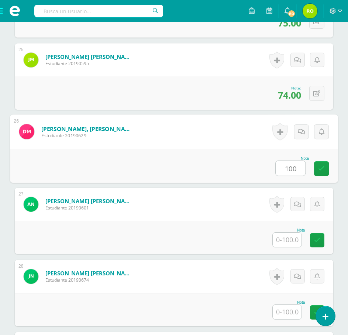
type input "100"
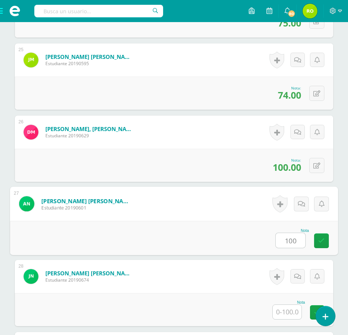
type input "100"
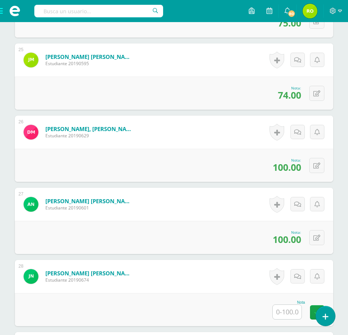
click at [287, 314] on input "text" at bounding box center [286, 312] width 29 height 14
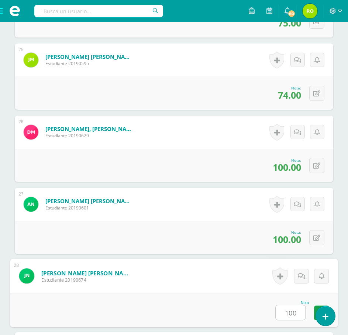
type input "100"
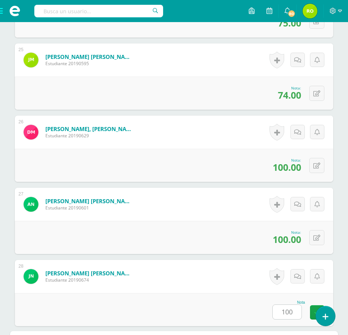
scroll to position [2163, 0]
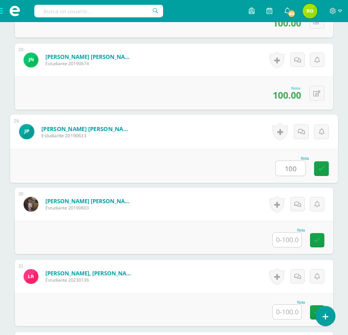
type input "100"
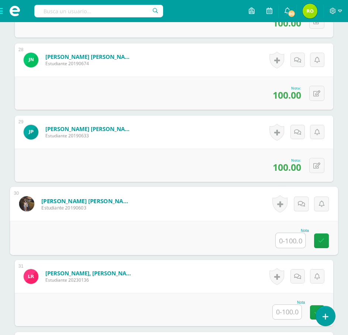
click at [287, 309] on input "text" at bounding box center [286, 312] width 29 height 14
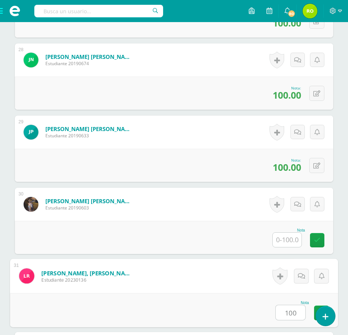
type input "100"
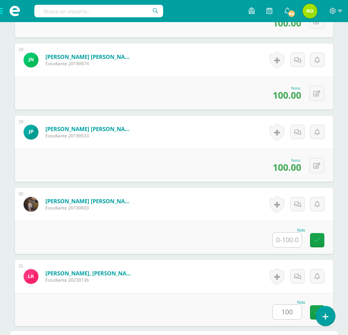
scroll to position [2380, 0]
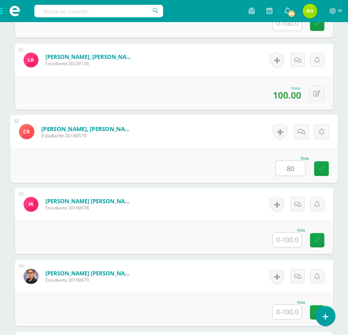
type input "80"
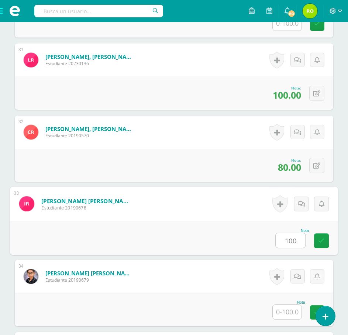
type input "100"
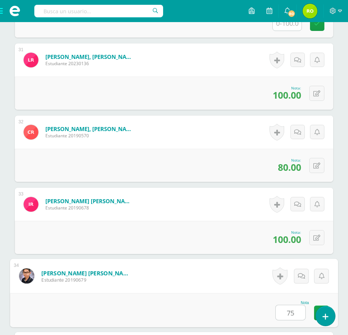
type input "75"
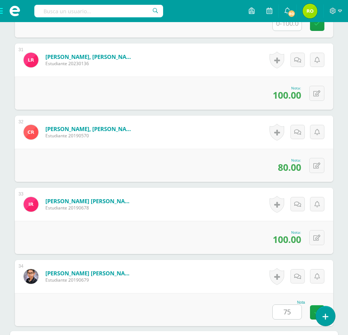
scroll to position [2596, 0]
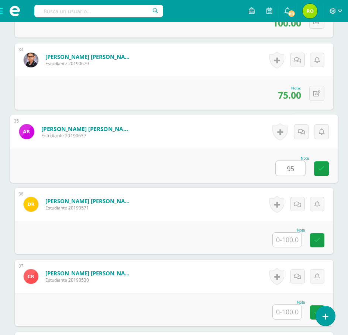
type input "95"
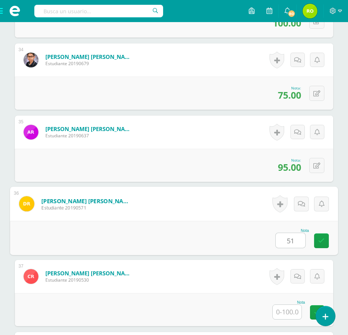
type input "51"
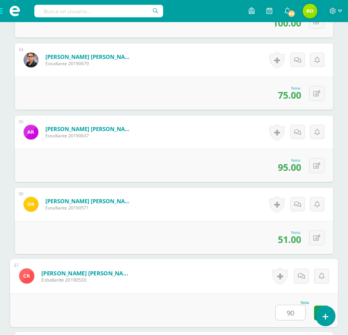
type input "90"
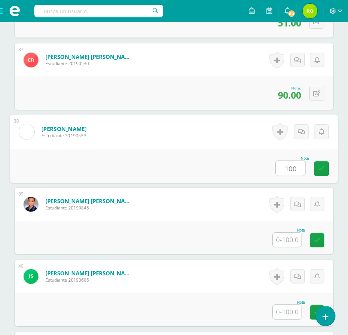
type input "100"
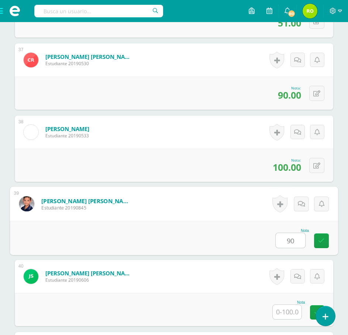
type input "90"
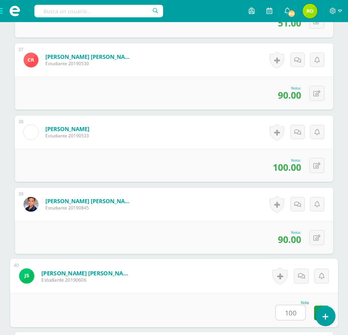
type input "100"
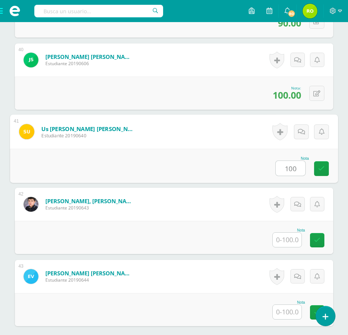
type input "100"
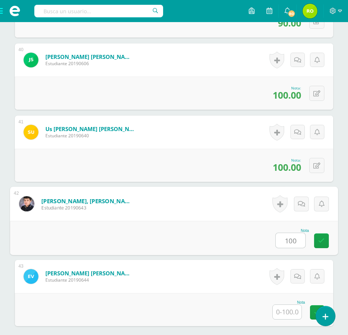
type input "100"
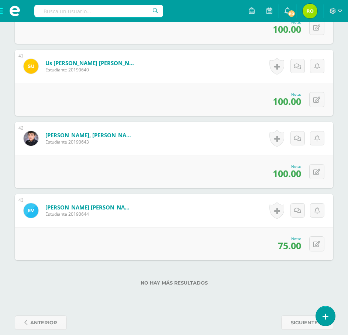
scroll to position [3105, 0]
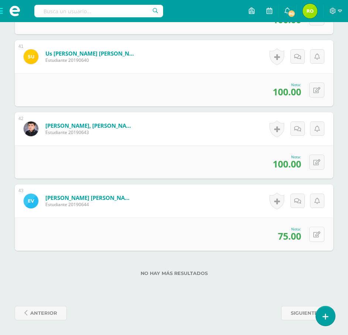
click at [313, 233] on button at bounding box center [316, 234] width 15 height 15
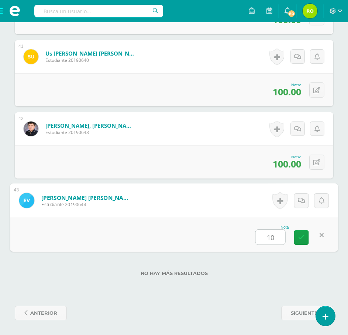
type input "100"
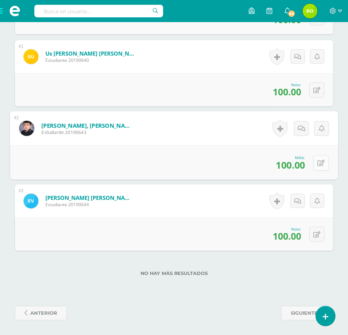
click at [318, 160] on icon at bounding box center [320, 163] width 7 height 6
type input "75"
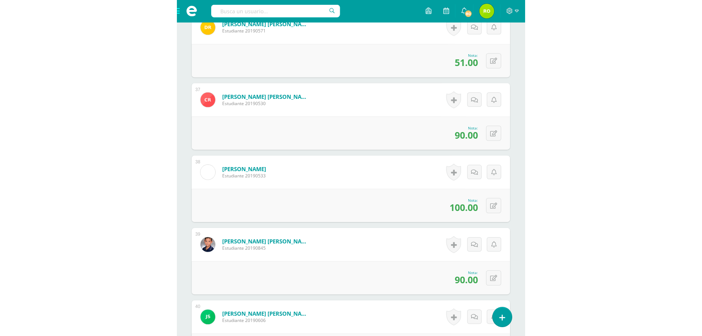
scroll to position [1679, 0]
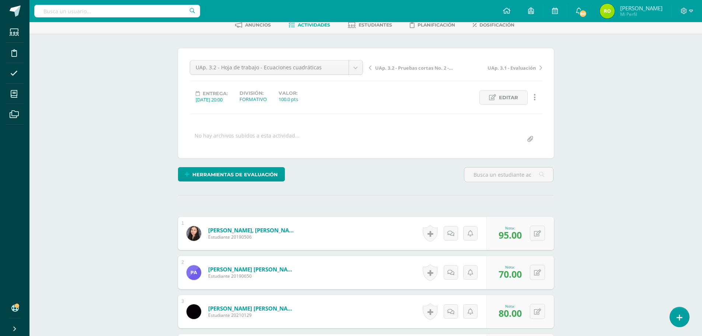
scroll to position [0, 0]
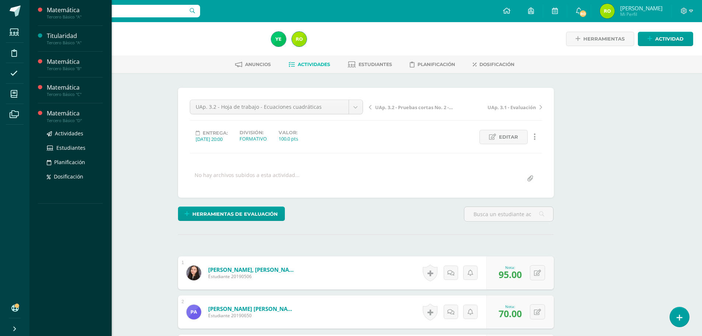
click at [58, 116] on div "Matemática" at bounding box center [75, 113] width 56 height 8
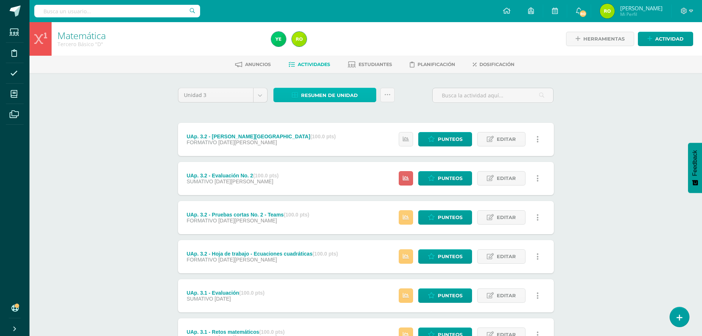
click at [333, 95] on span "Resumen de unidad" at bounding box center [329, 95] width 57 height 14
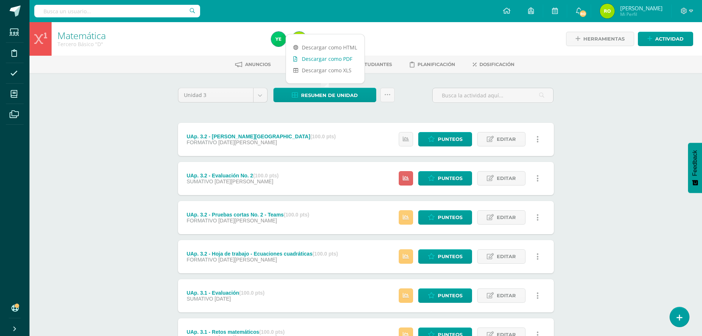
click at [319, 62] on link "Descargar como PDF" at bounding box center [325, 58] width 78 height 11
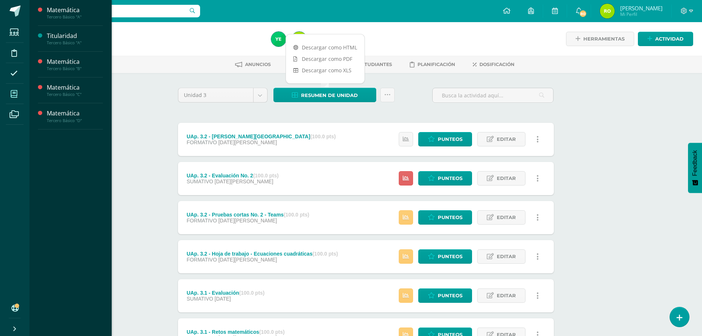
click at [14, 95] on icon at bounding box center [14, 93] width 7 height 7
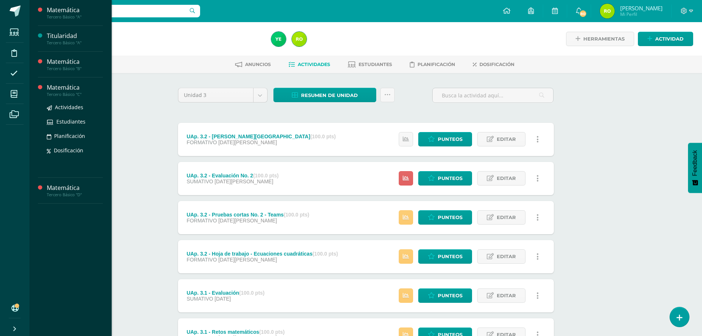
click at [63, 98] on div "Actividades Estudiantes Planificación Dosificación" at bounding box center [75, 134] width 56 height 74
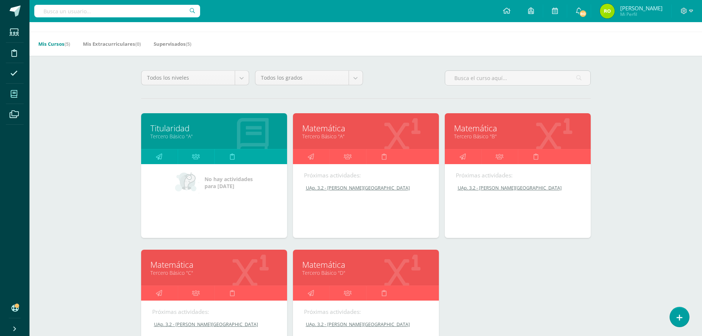
scroll to position [37, 0]
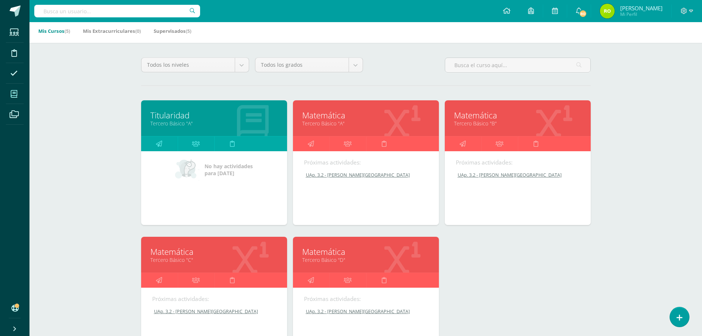
click at [172, 251] on link "Matemática" at bounding box center [214, 251] width 128 height 11
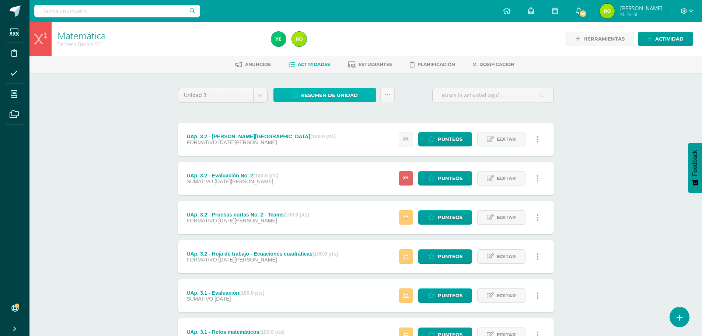
click at [322, 95] on span "Resumen de unidad" at bounding box center [329, 95] width 57 height 14
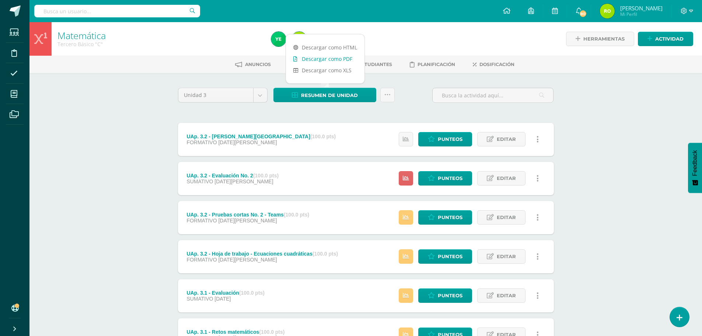
click at [320, 62] on link "Descargar como PDF" at bounding box center [325, 58] width 78 height 11
click at [107, 117] on div "Matemática Tercero Básico "C" Herramientas Detalle de asistencias Actividad Anu…" at bounding box center [365, 250] width 673 height 456
click at [107, 185] on div "Matemática Tercero Básico "C" Herramientas Detalle de asistencias Actividad Anu…" at bounding box center [365, 250] width 673 height 456
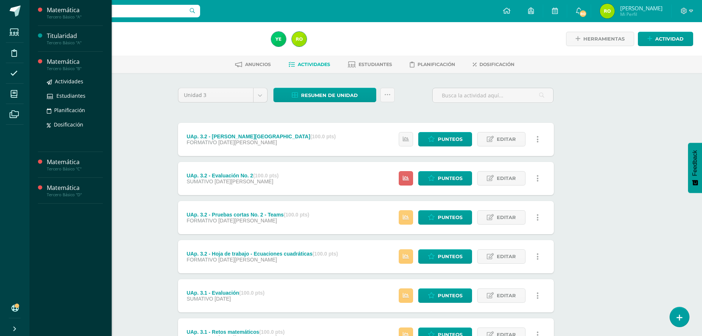
click at [61, 64] on div "Matemática" at bounding box center [75, 61] width 56 height 8
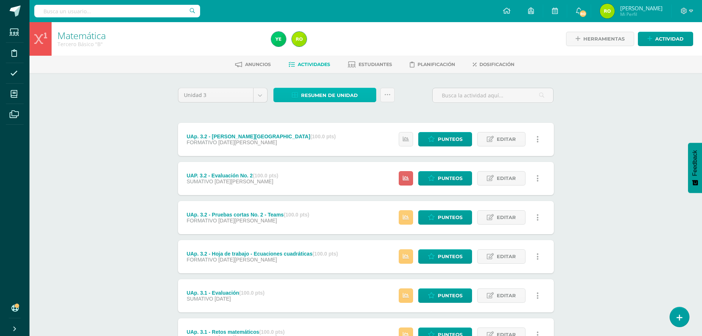
click at [321, 100] on span "Resumen de unidad" at bounding box center [329, 95] width 57 height 14
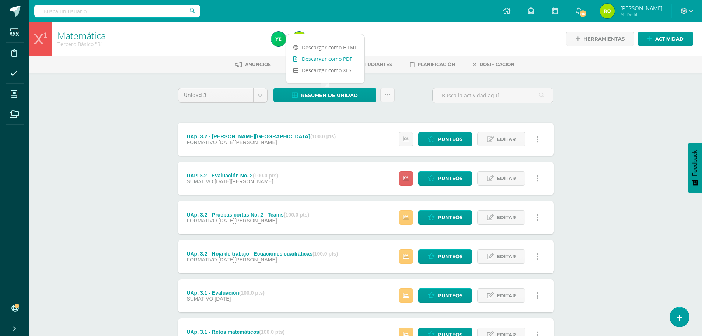
click at [318, 60] on link "Descargar como PDF" at bounding box center [325, 58] width 78 height 11
click at [454, 218] on span "Punteos" at bounding box center [450, 217] width 25 height 14
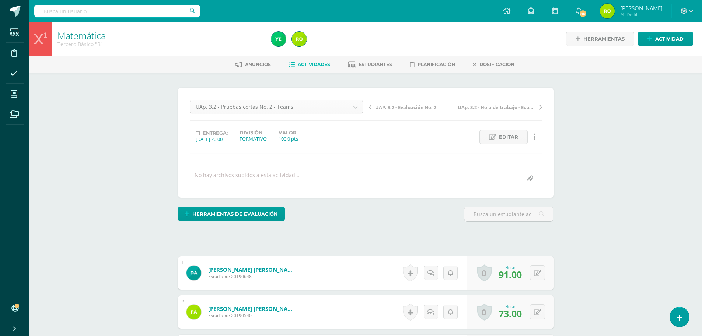
scroll to position [0, 0]
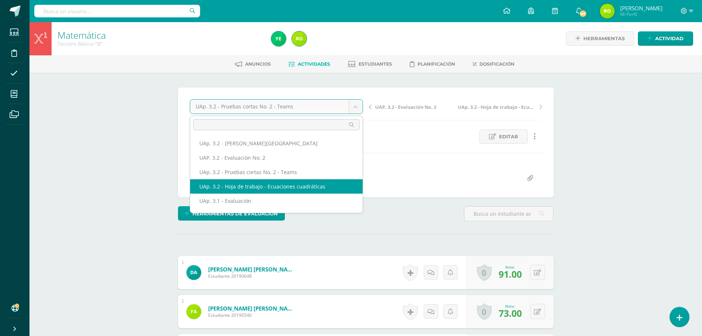
select select "/dashboard/teacher/grade-activity/223943/"
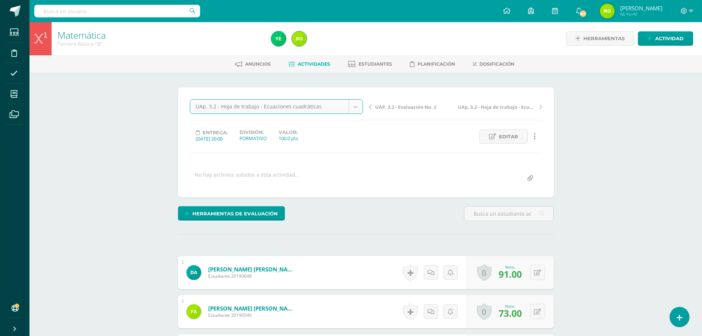
scroll to position [1, 0]
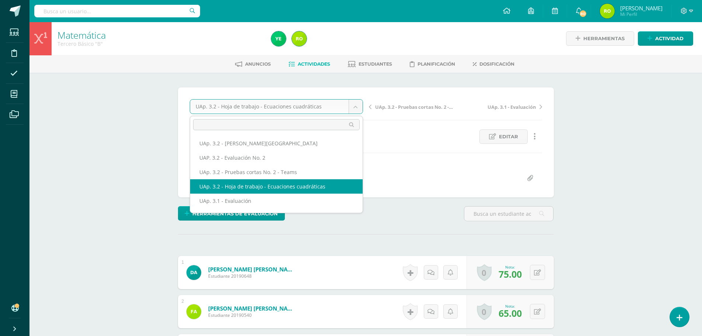
scroll to position [1, 0]
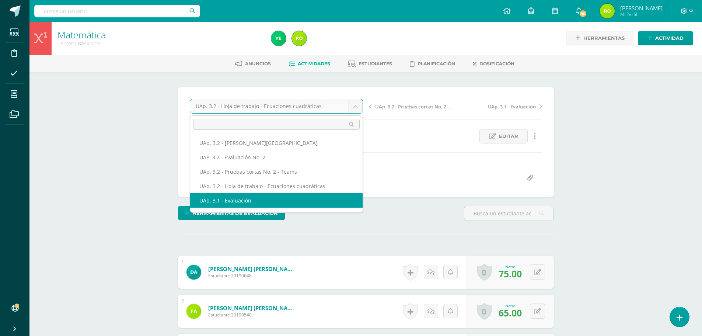
select select "/dashboard/teacher/grade-activity/222941/"
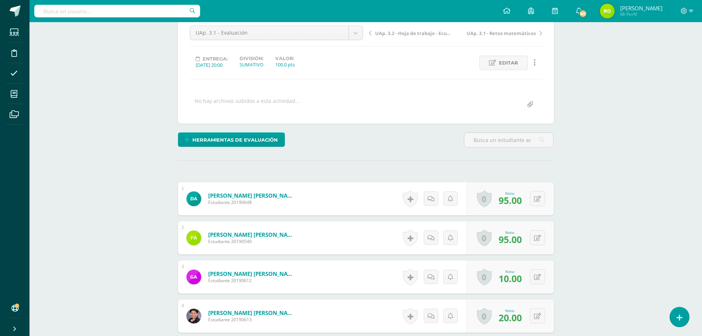
scroll to position [74, 0]
click at [244, 138] on span "Herramientas de evaluación" at bounding box center [234, 140] width 85 height 14
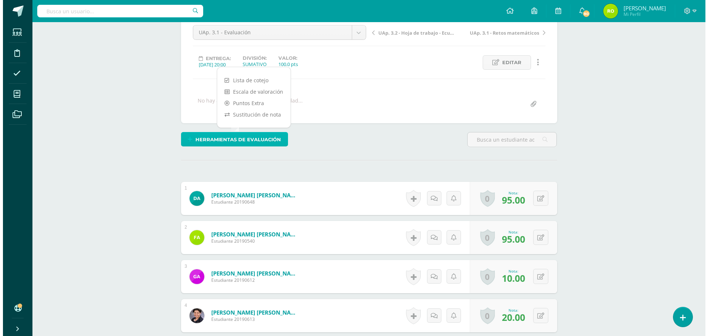
scroll to position [75, 0]
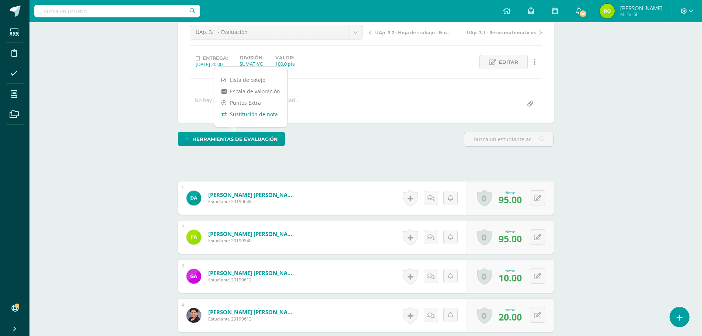
click at [251, 115] on link "Sustitución de nota" at bounding box center [250, 113] width 73 height 11
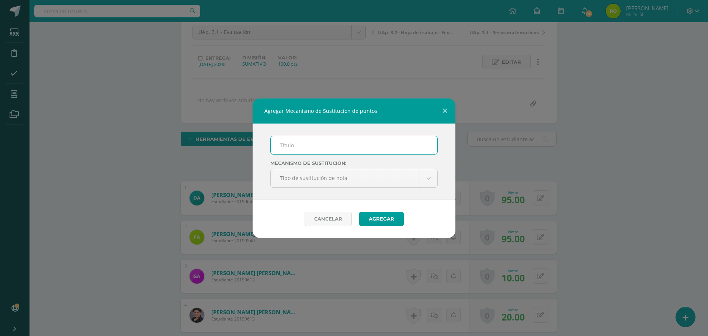
scroll to position [75, 0]
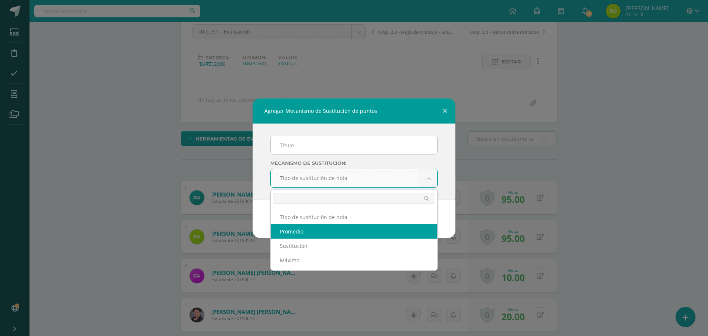
select select "average"
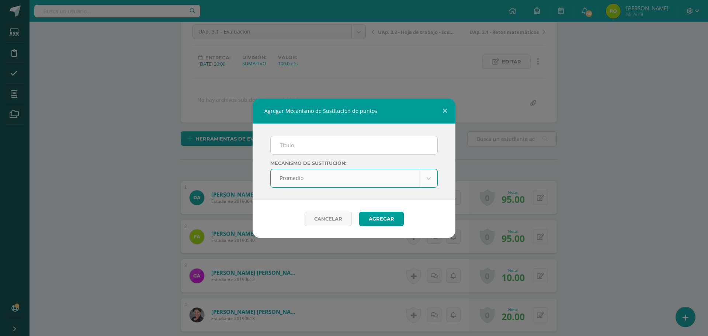
click at [293, 146] on input "text" at bounding box center [354, 145] width 167 height 18
type input "PMA"
click at [374, 214] on button "Agregar" at bounding box center [381, 219] width 45 height 14
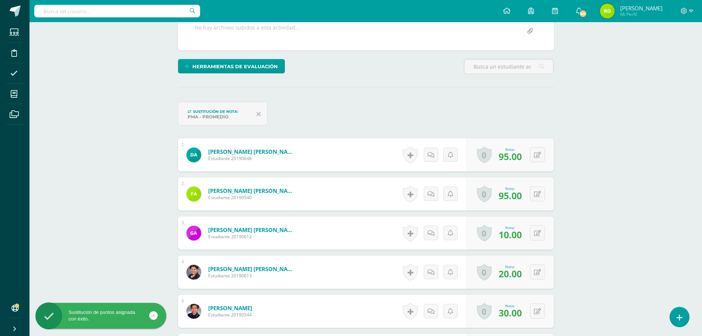
scroll to position [148, 0]
click at [537, 233] on button at bounding box center [542, 232] width 15 height 15
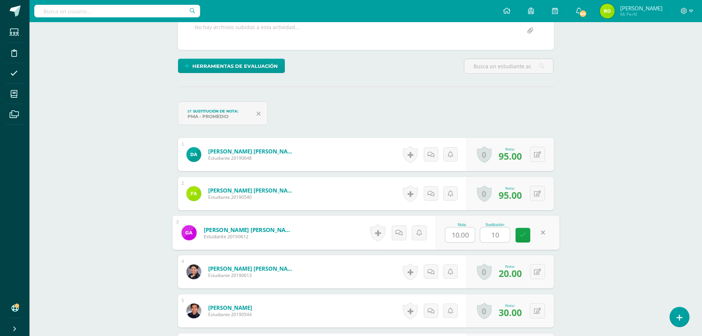
type input "100"
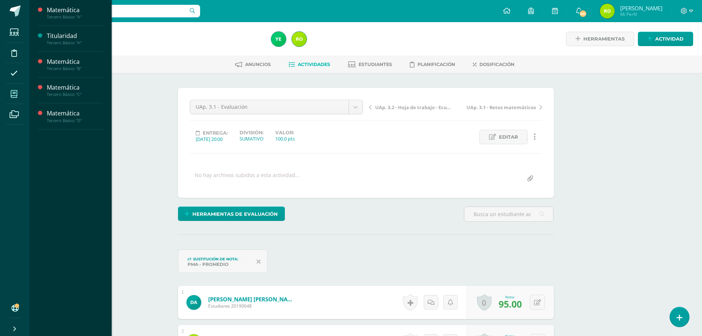
scroll to position [0, 0]
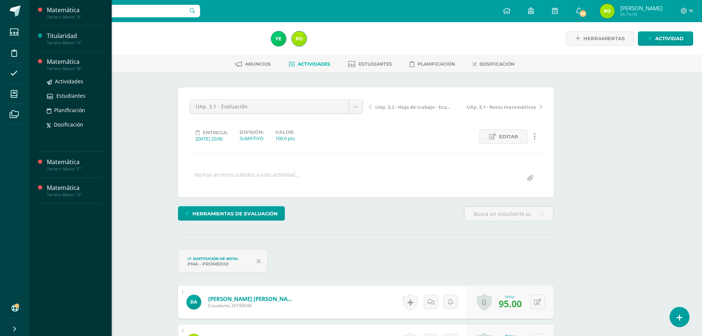
click at [64, 67] on div "Tercero Básico "B"" at bounding box center [75, 68] width 56 height 5
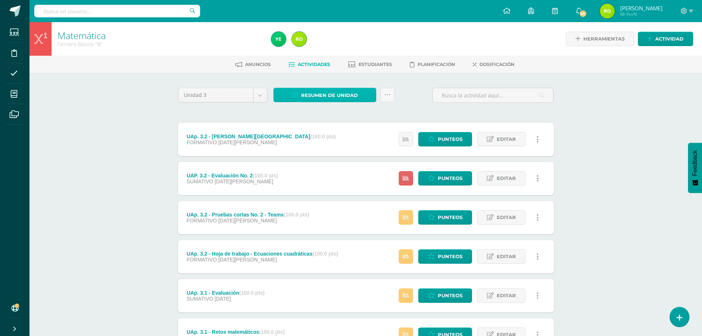
click at [324, 93] on span "Resumen de unidad" at bounding box center [329, 95] width 57 height 14
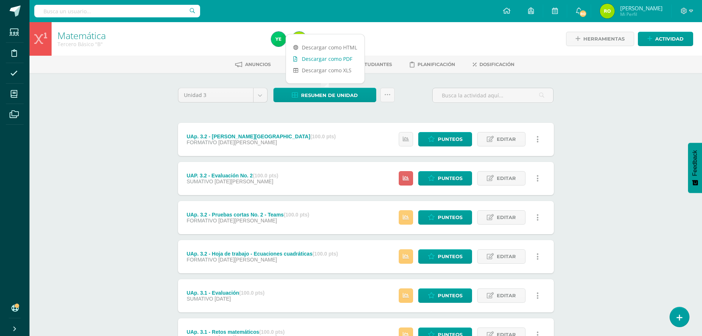
click at [322, 59] on link "Descargar como PDF" at bounding box center [325, 58] width 78 height 11
